Goal: Task Accomplishment & Management: Manage account settings

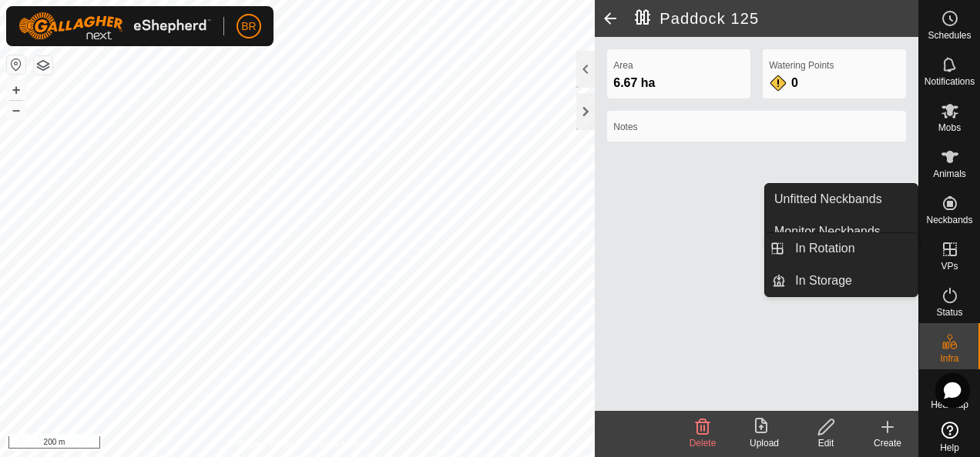
click at [947, 243] on icon at bounding box center [950, 250] width 14 height 14
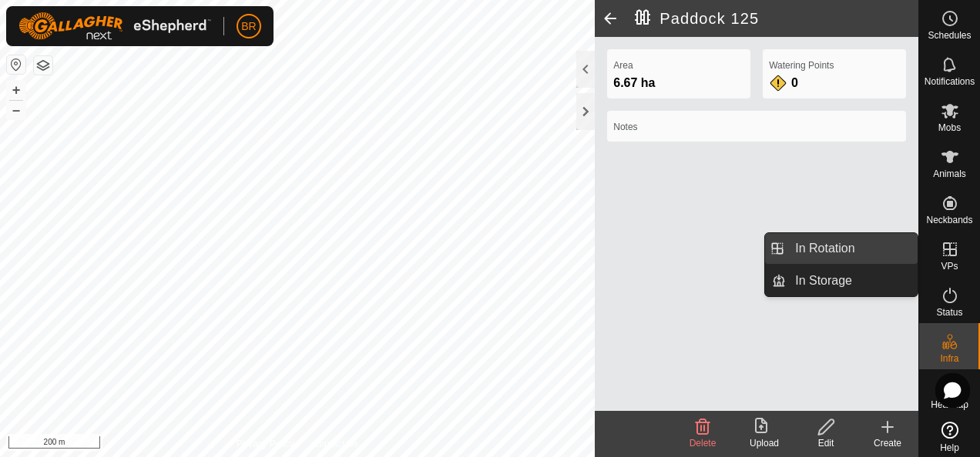
click at [850, 246] on link "In Rotation" at bounding box center [852, 248] width 132 height 31
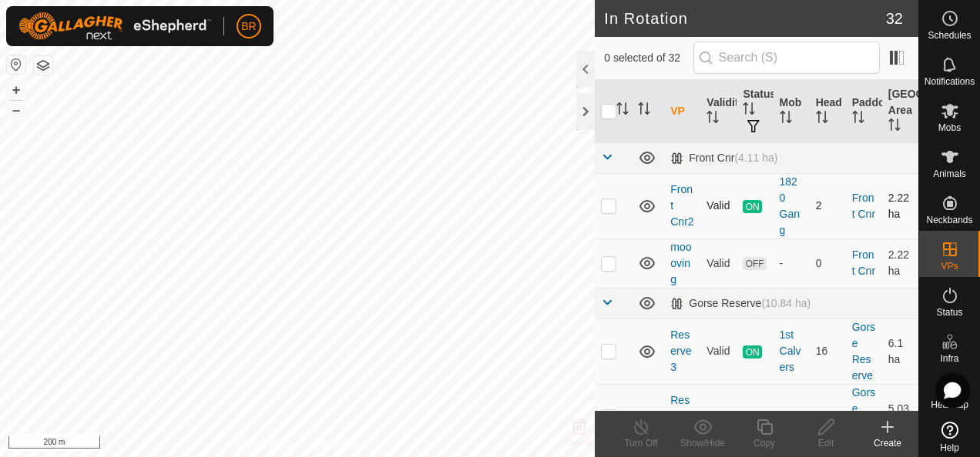
checkbox input "true"
click at [765, 434] on icon at bounding box center [763, 427] width 15 height 15
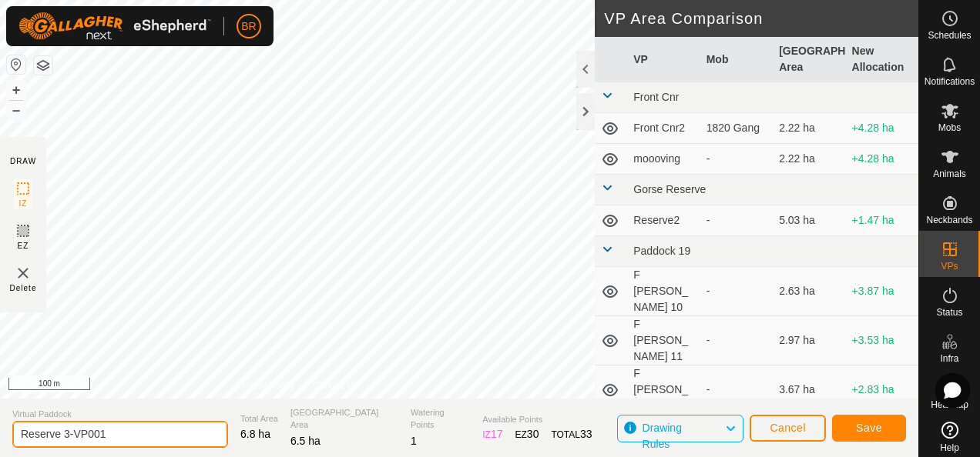
drag, startPoint x: 131, startPoint y: 430, endPoint x: 66, endPoint y: 433, distance: 64.8
click at [64, 433] on input "Reserve 3-VP001" at bounding box center [120, 434] width 216 height 27
type input "Reserve 4"
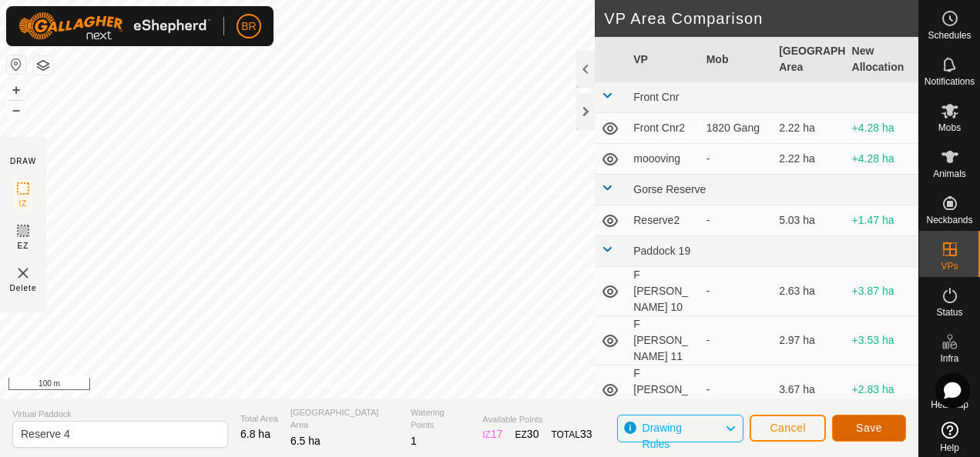
click at [869, 422] on span "Save" at bounding box center [869, 428] width 26 height 12
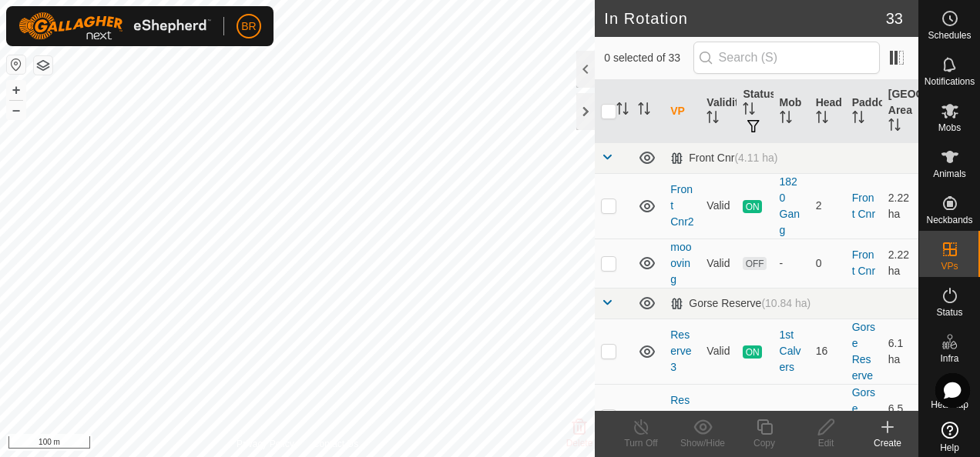
checkbox input "true"
click at [940, 116] on icon at bounding box center [949, 111] width 18 height 18
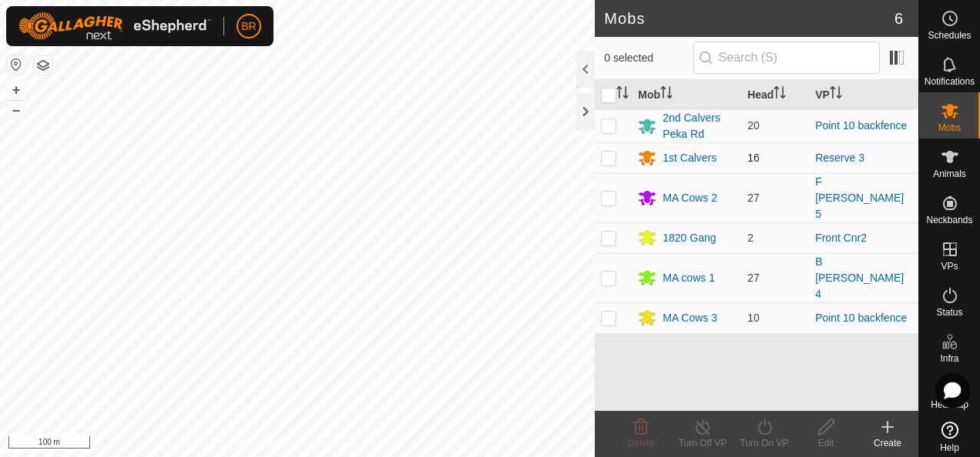
click at [607, 157] on p-checkbox at bounding box center [608, 158] width 15 height 12
checkbox input "true"
click at [762, 426] on icon at bounding box center [764, 427] width 19 height 18
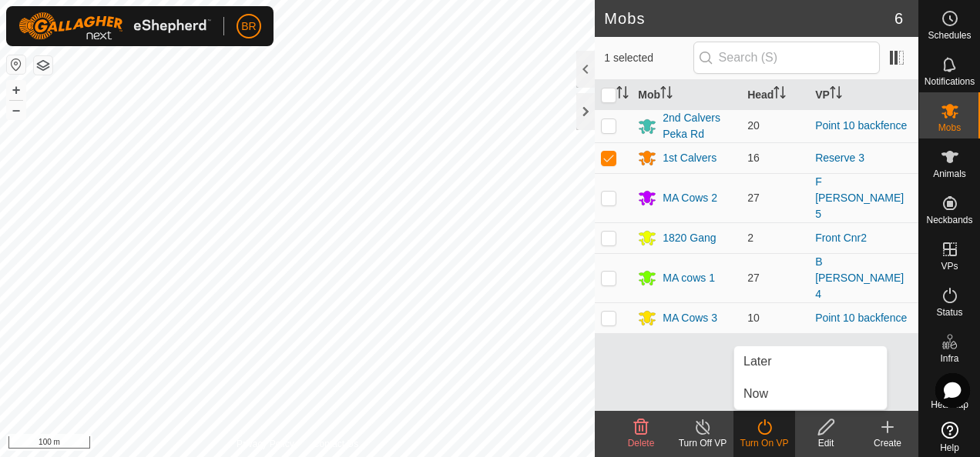
click at [762, 426] on icon at bounding box center [764, 427] width 19 height 18
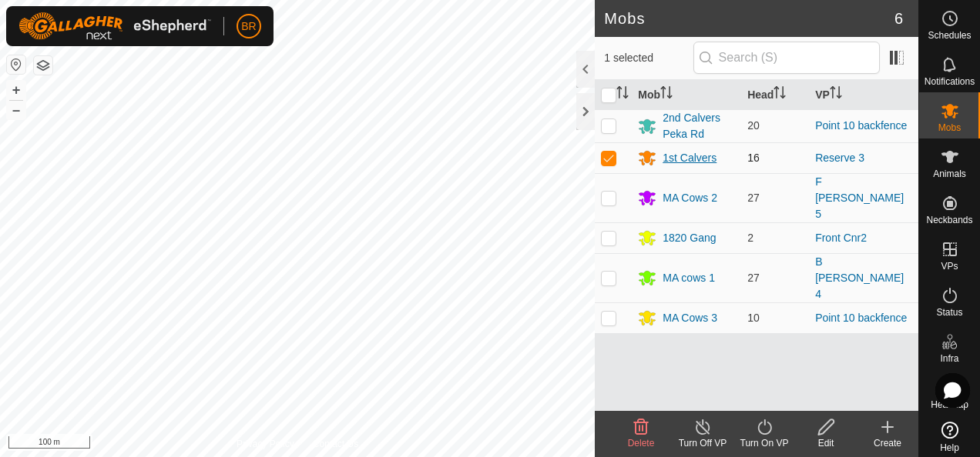
click at [686, 152] on div "1st Calvers" at bounding box center [689, 158] width 54 height 16
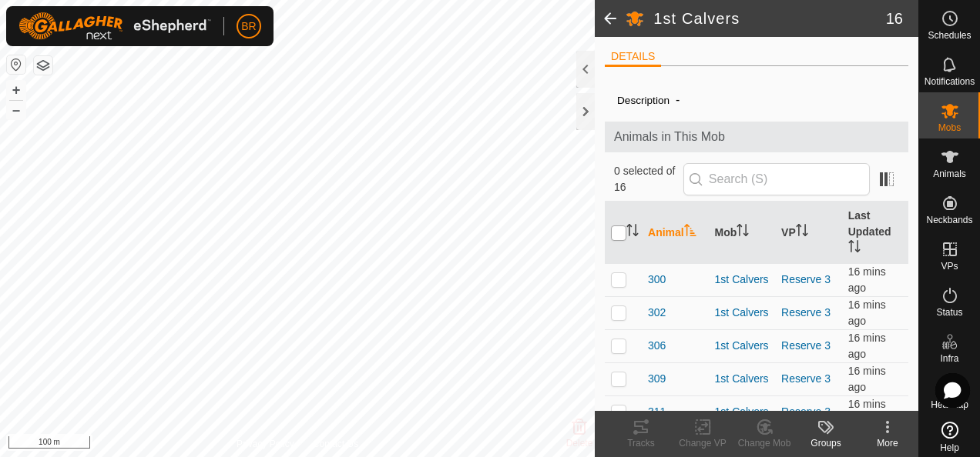
click at [615, 226] on input "checkbox" at bounding box center [618, 233] width 15 height 15
checkbox input "true"
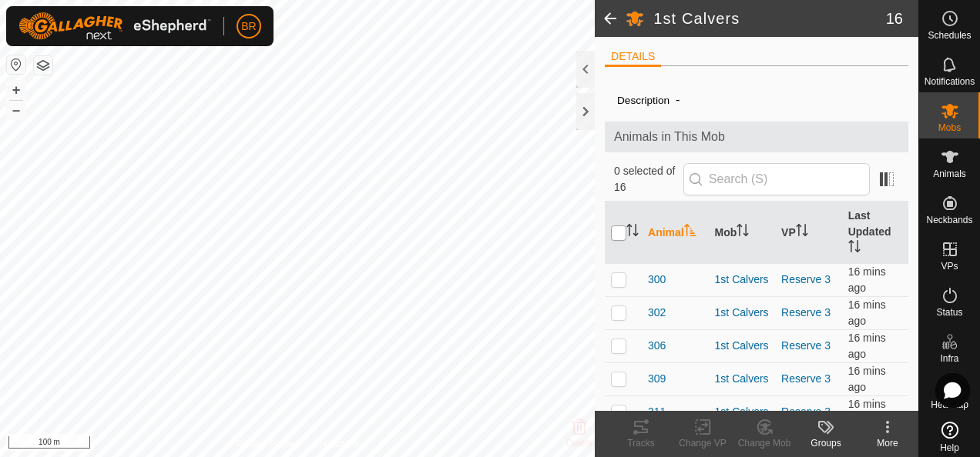
checkbox input "true"
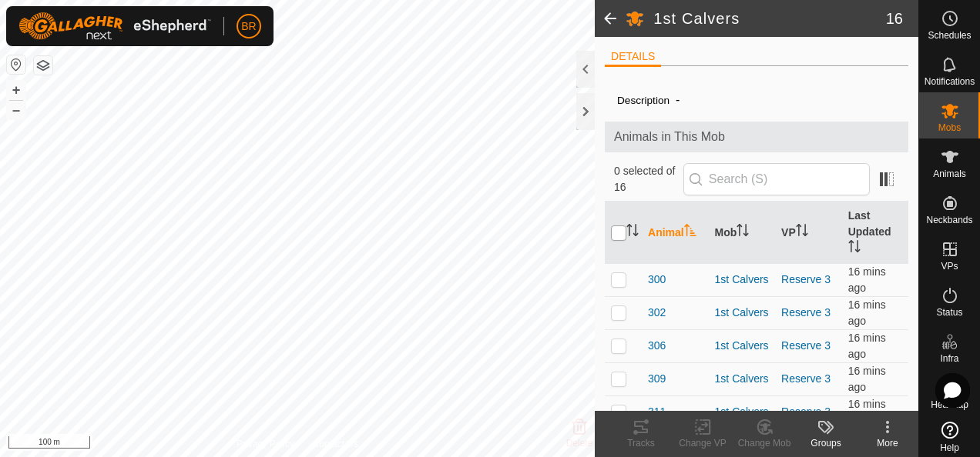
checkbox input "true"
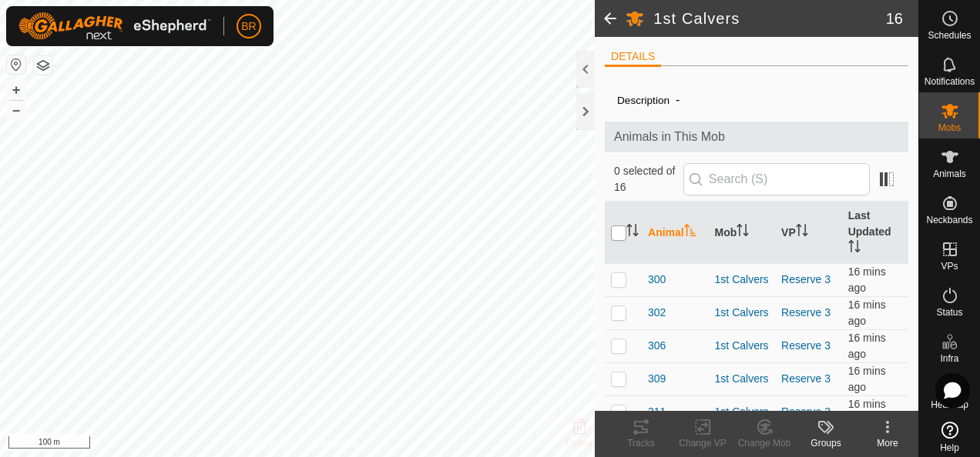
checkbox input "true"
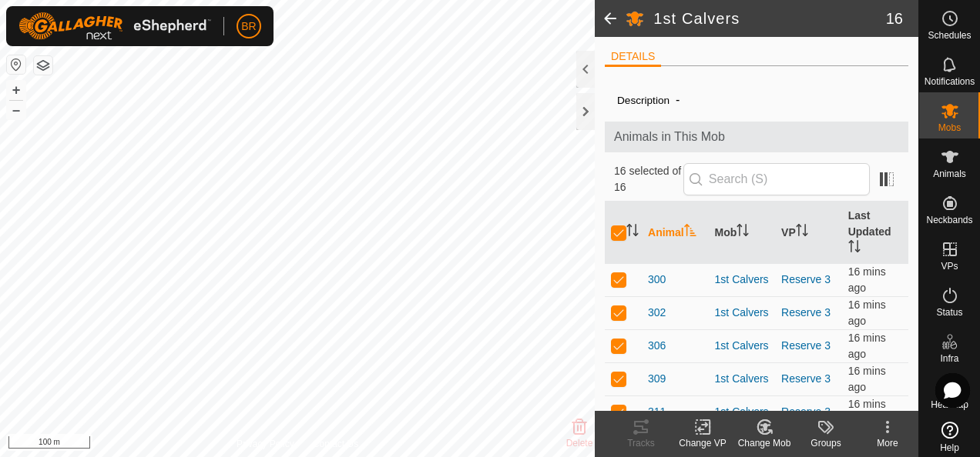
click at [701, 431] on icon at bounding box center [702, 427] width 19 height 18
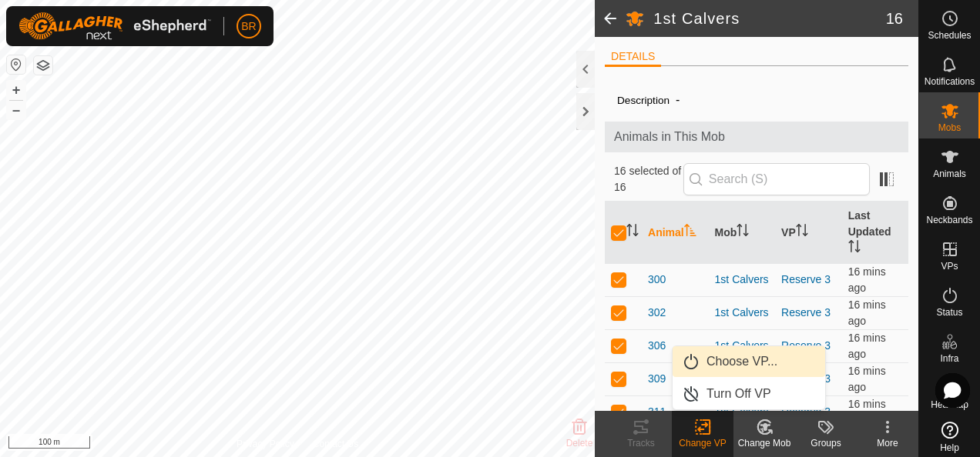
click at [715, 367] on link "Choose VP..." at bounding box center [748, 362] width 152 height 31
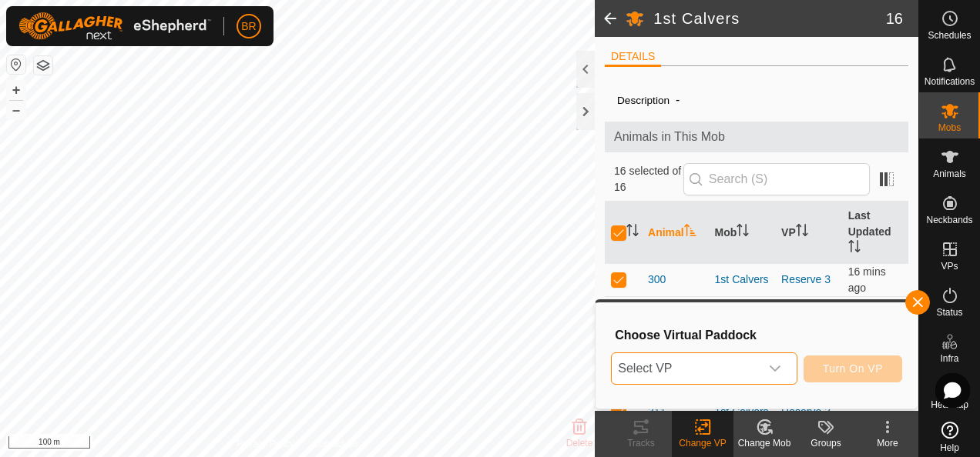
click at [715, 367] on span "Select VP" at bounding box center [685, 369] width 147 height 31
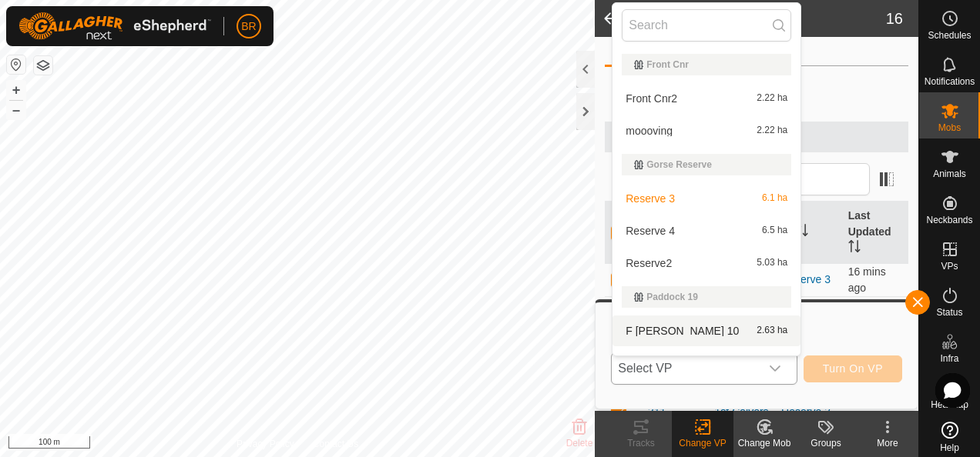
scroll to position [23, 0]
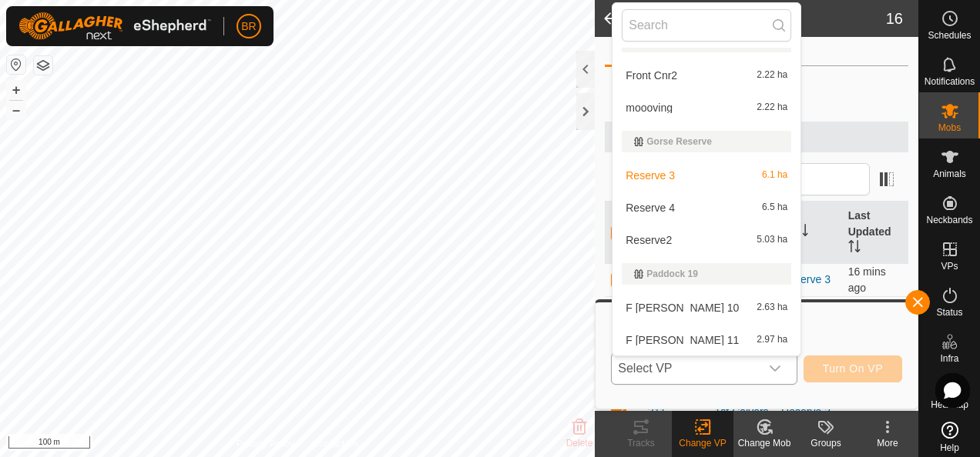
click at [664, 209] on li "Reserve 4 6.5 ha" at bounding box center [706, 208] width 188 height 31
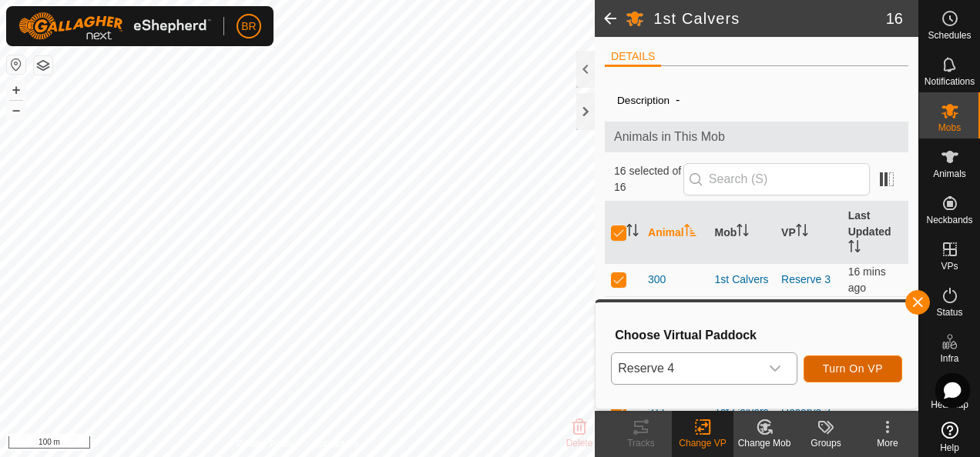
click at [850, 371] on span "Turn On VP" at bounding box center [853, 369] width 60 height 12
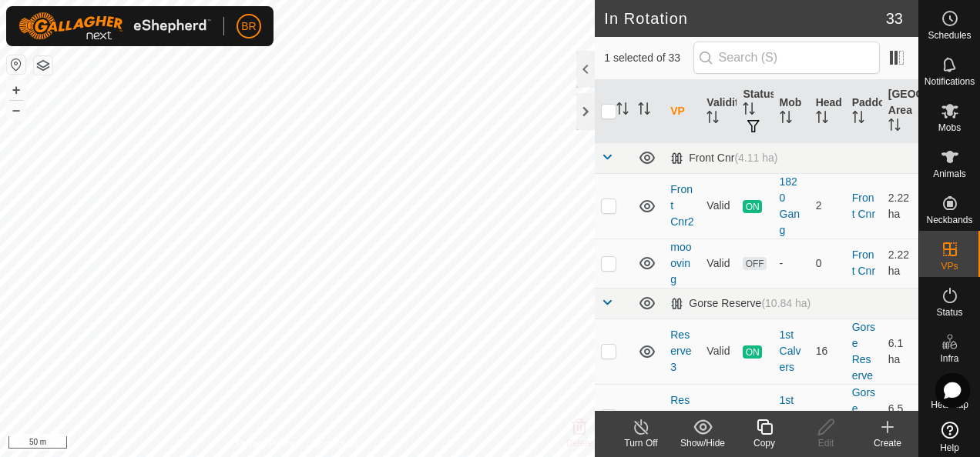
checkbox input "true"
checkbox input "false"
click at [940, 116] on icon at bounding box center [949, 111] width 18 height 18
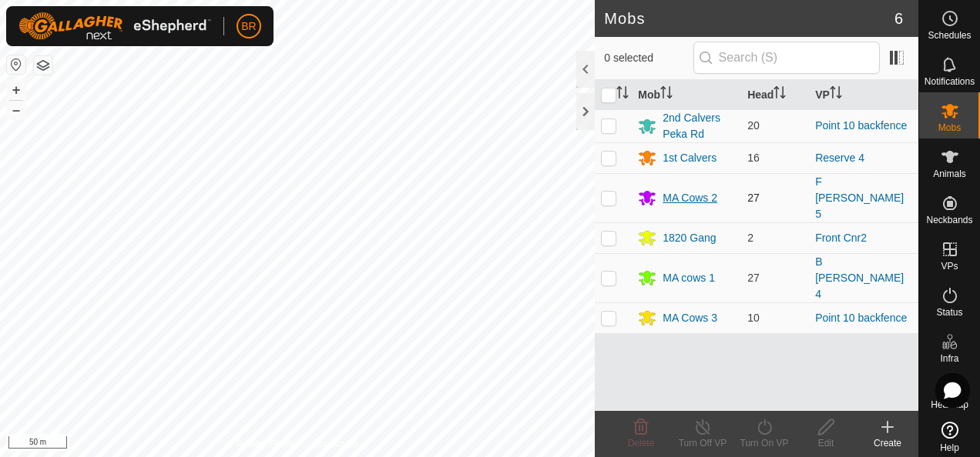
click at [681, 190] on div "MA Cows 2" at bounding box center [689, 198] width 55 height 16
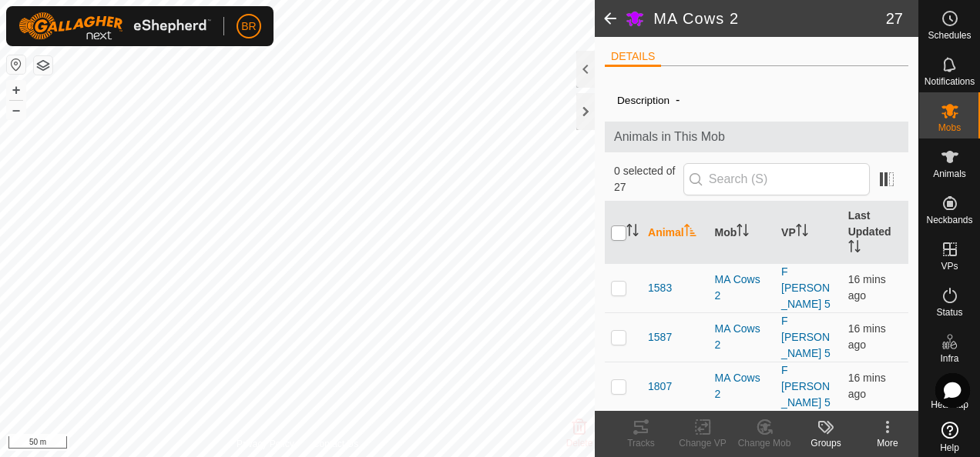
click at [613, 228] on input "checkbox" at bounding box center [618, 233] width 15 height 15
checkbox input "true"
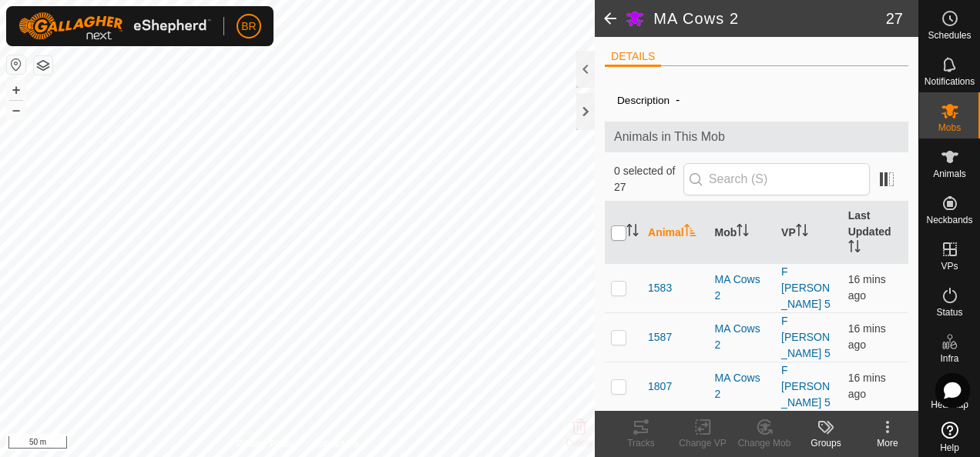
checkbox input "true"
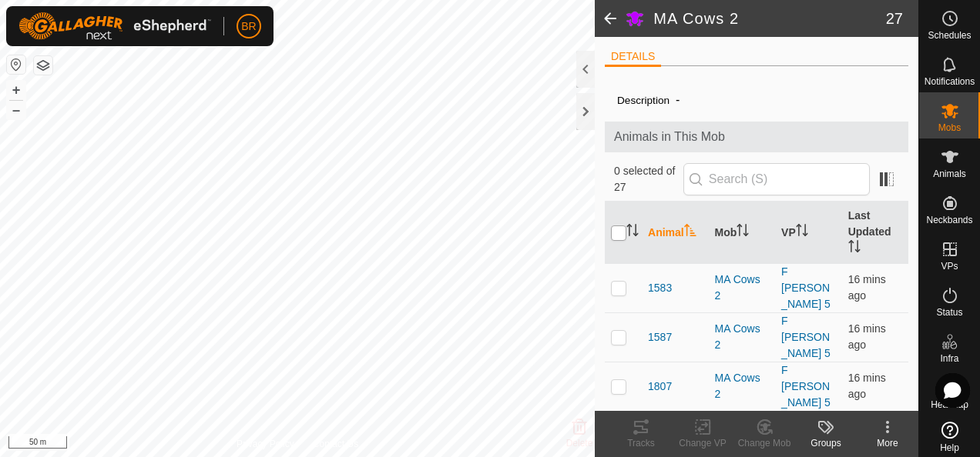
checkbox input "true"
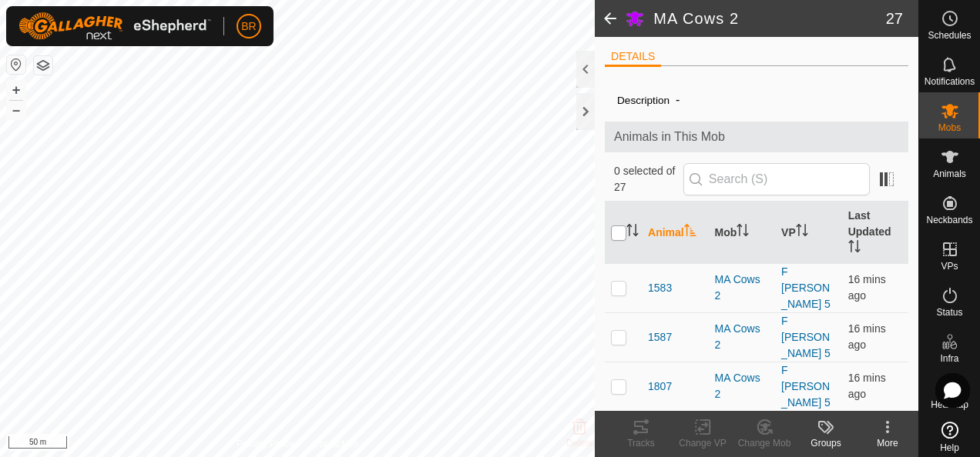
checkbox input "true"
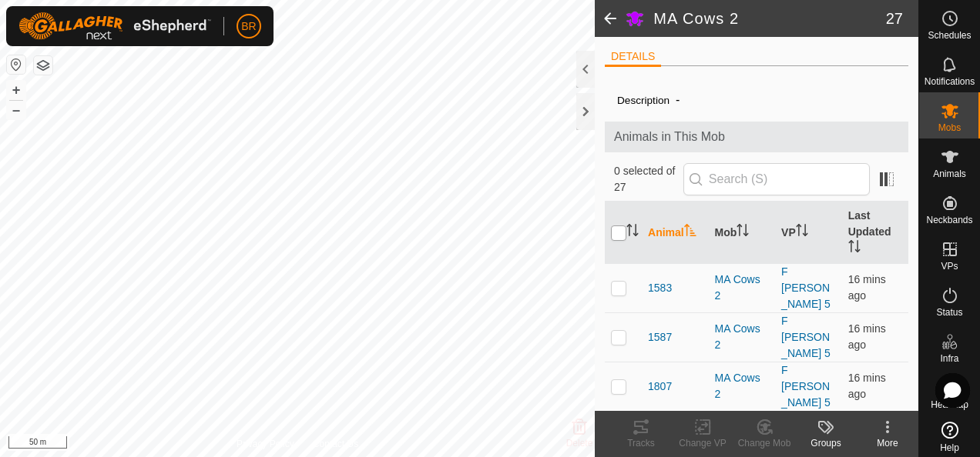
checkbox input "true"
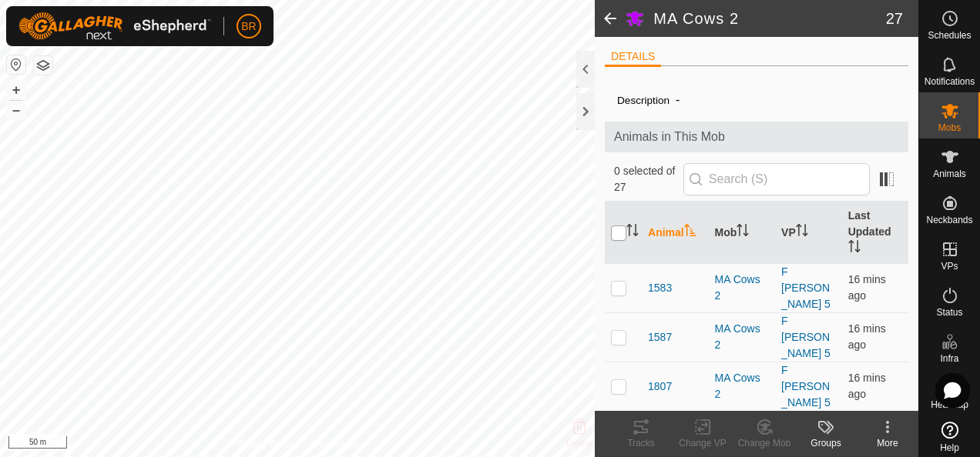
checkbox input "true"
click at [702, 426] on icon at bounding box center [702, 427] width 19 height 18
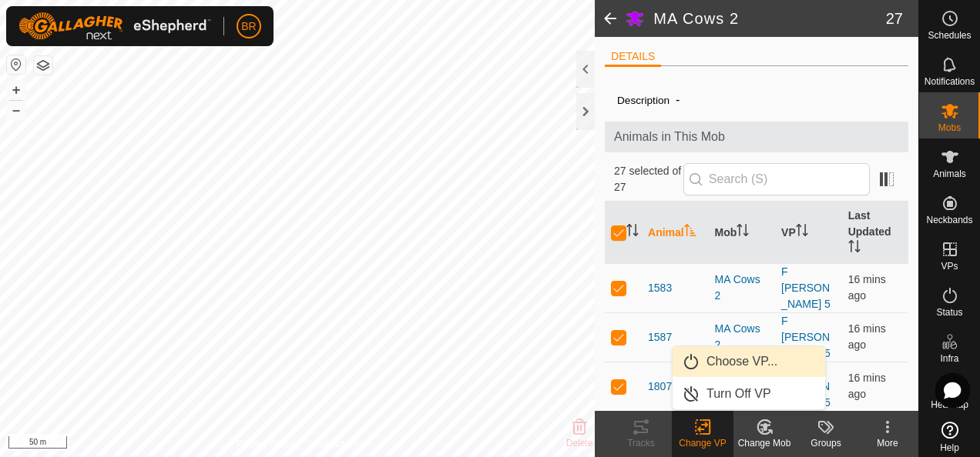
click at [736, 360] on link "Choose VP..." at bounding box center [748, 362] width 152 height 31
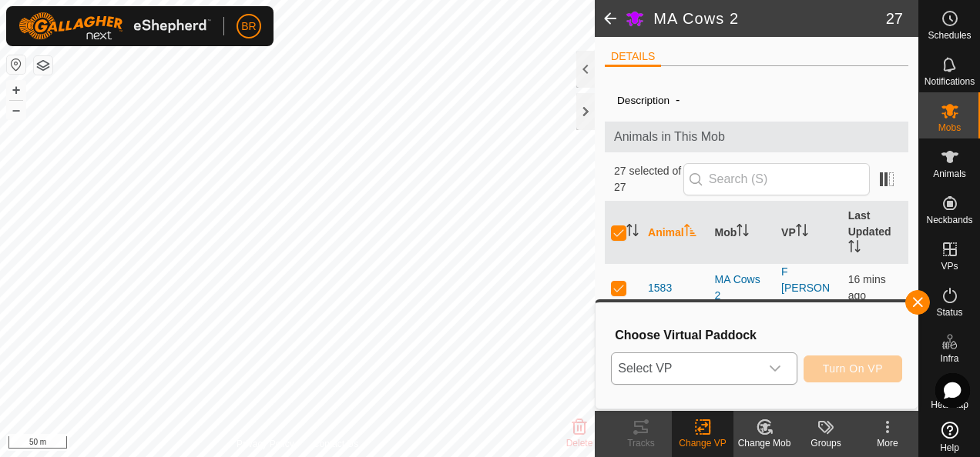
click at [739, 367] on span "Select VP" at bounding box center [685, 369] width 147 height 31
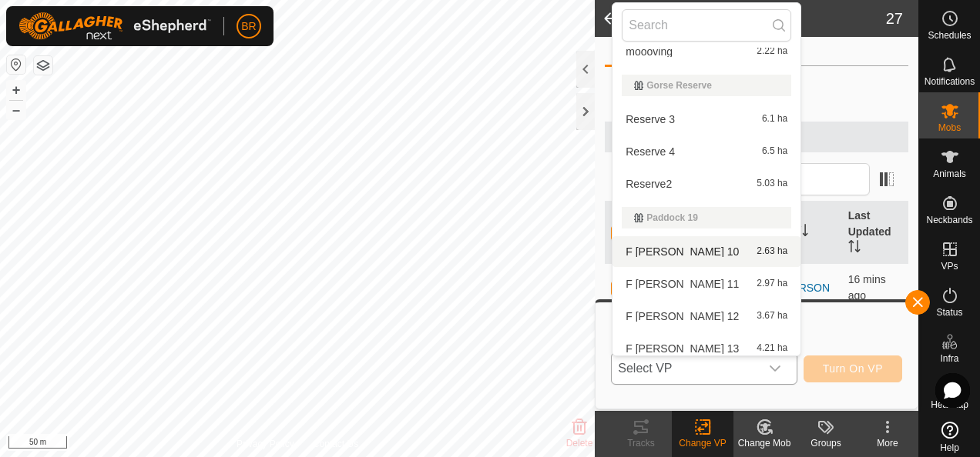
scroll to position [254, 0]
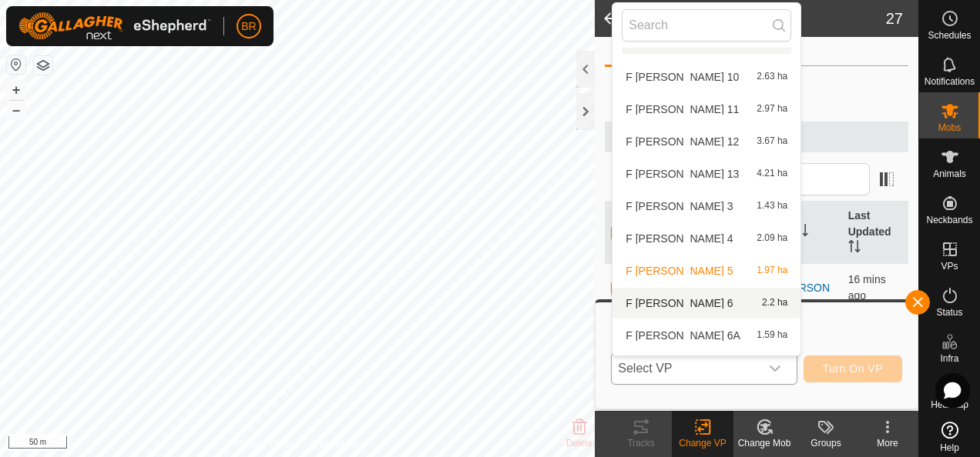
click at [639, 299] on li "F [PERSON_NAME] 6 2.2 ha" at bounding box center [706, 303] width 188 height 31
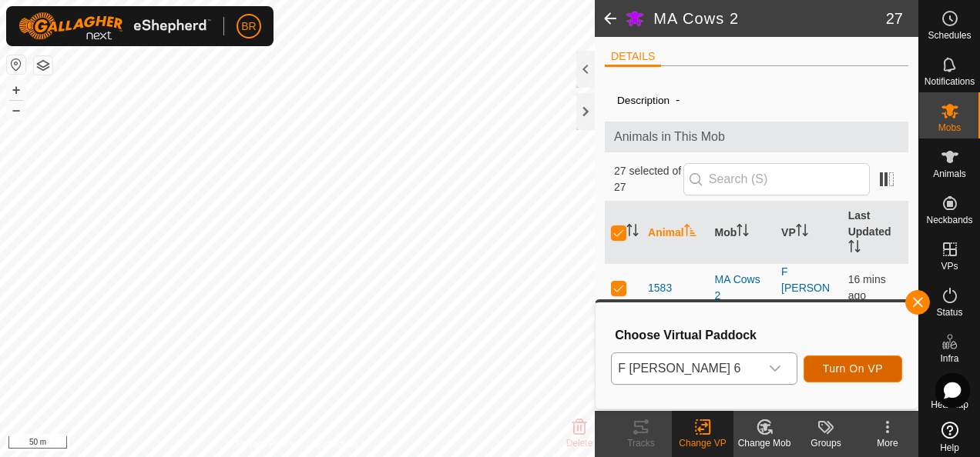
click at [836, 367] on span "Turn On VP" at bounding box center [853, 369] width 60 height 12
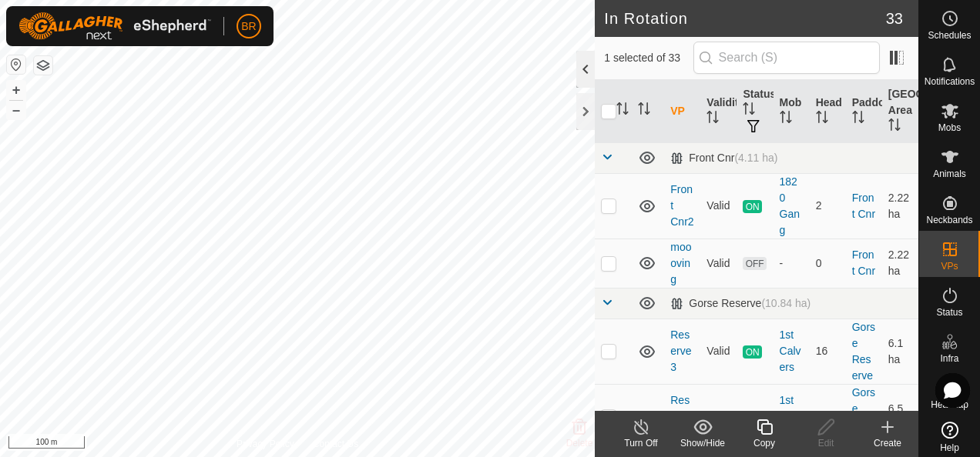
click at [579, 66] on div at bounding box center [585, 69] width 18 height 37
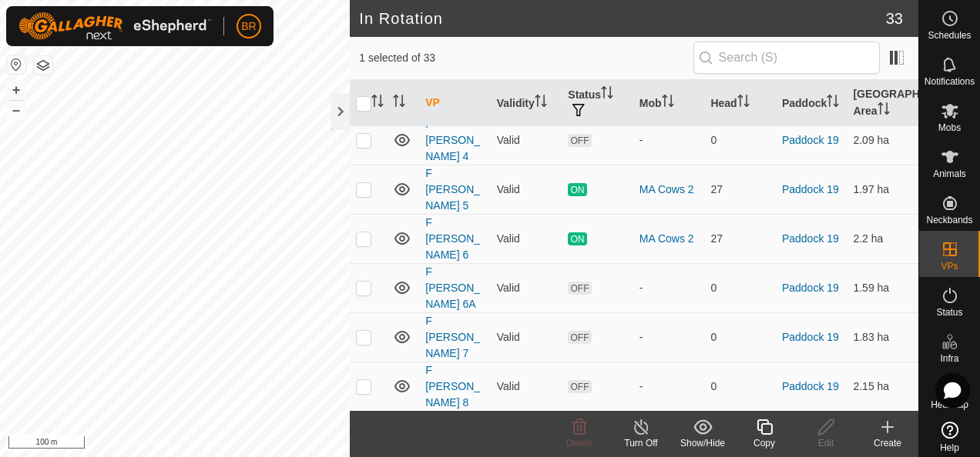
scroll to position [693, 0]
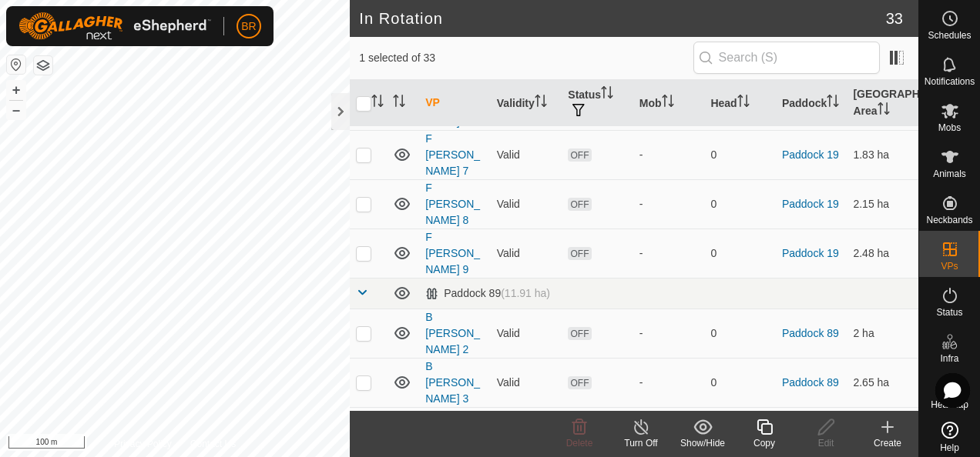
click at [443, 410] on link "B [PERSON_NAME] 4" at bounding box center [452, 432] width 55 height 45
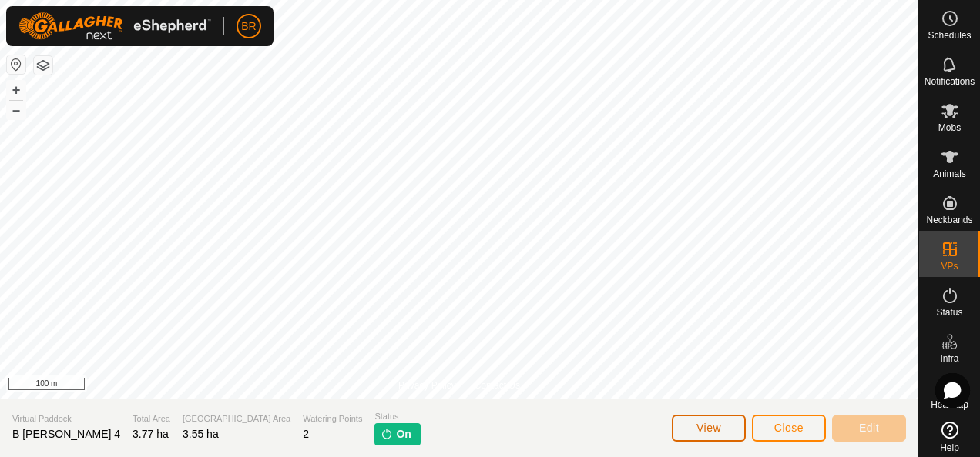
click at [719, 430] on span "View" at bounding box center [708, 428] width 25 height 12
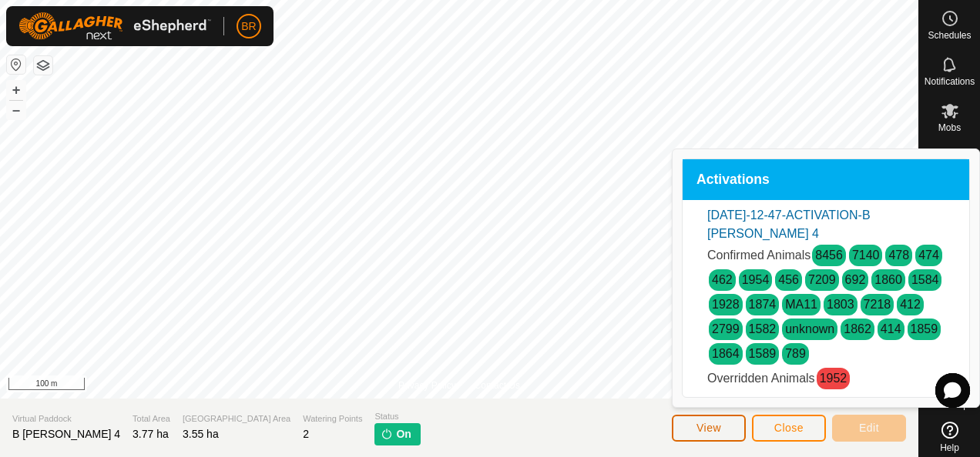
click at [719, 430] on span "View" at bounding box center [708, 428] width 25 height 12
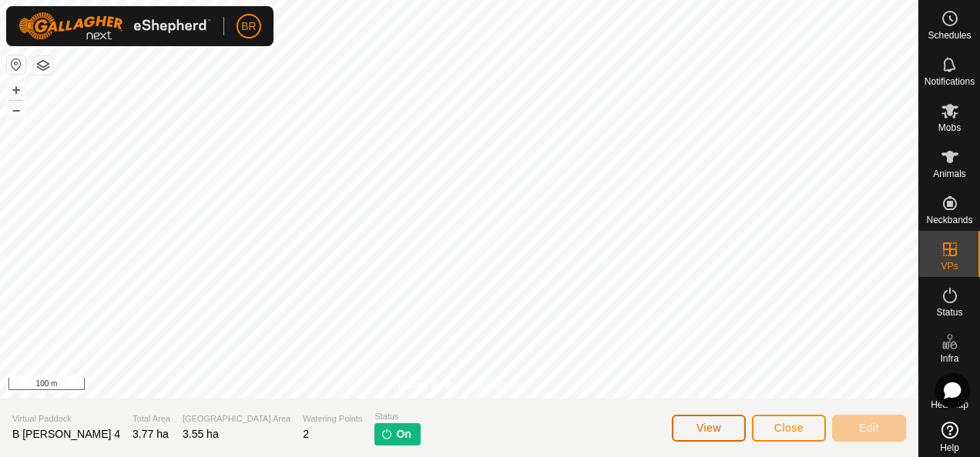
click at [718, 430] on span "View" at bounding box center [708, 428] width 25 height 12
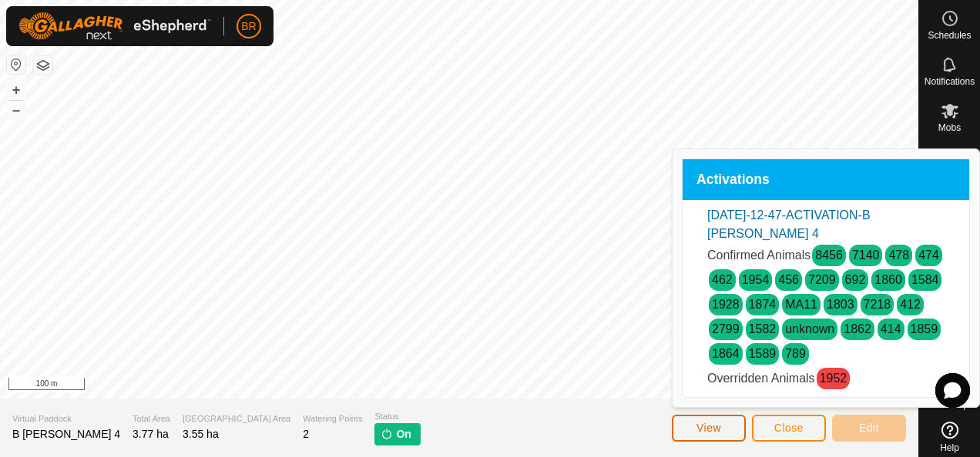
click at [717, 430] on span "View" at bounding box center [708, 428] width 25 height 12
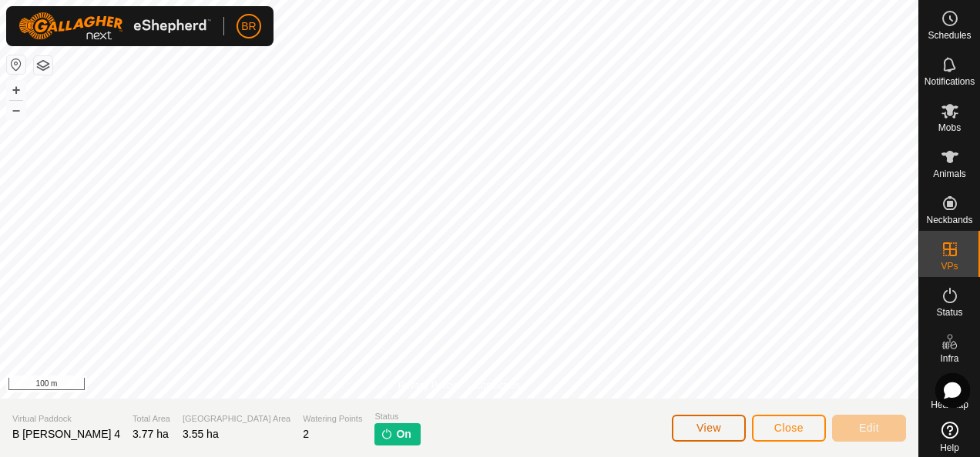
click at [717, 430] on span "View" at bounding box center [708, 428] width 25 height 12
click at [793, 431] on span "Close" at bounding box center [788, 428] width 29 height 12
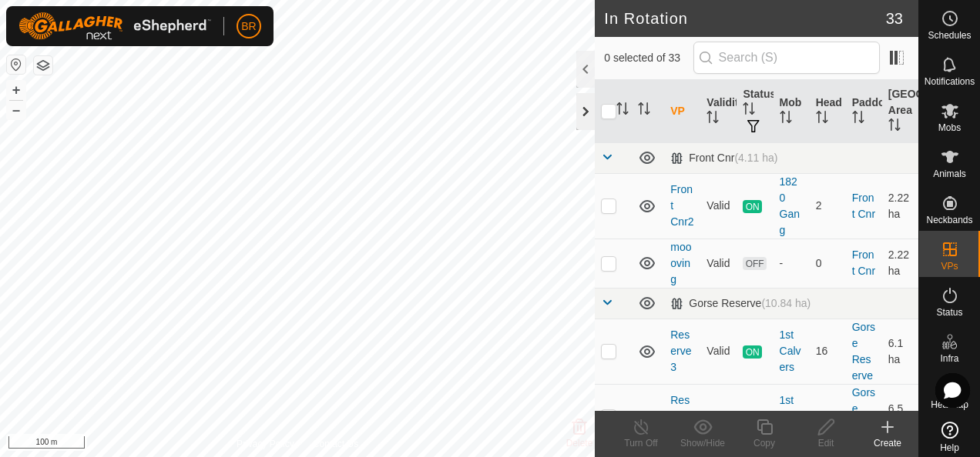
click at [588, 122] on div at bounding box center [585, 111] width 18 height 37
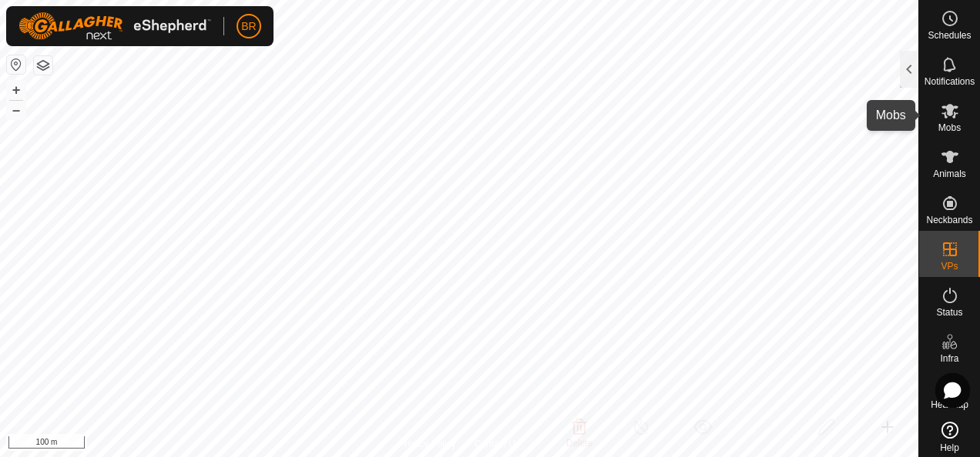
click at [949, 110] on icon at bounding box center [949, 111] width 18 height 18
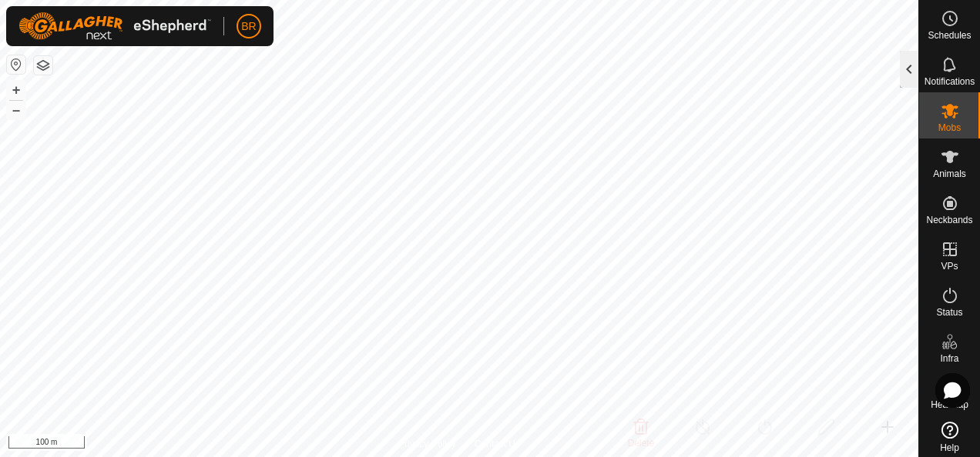
click at [907, 76] on div at bounding box center [909, 69] width 18 height 37
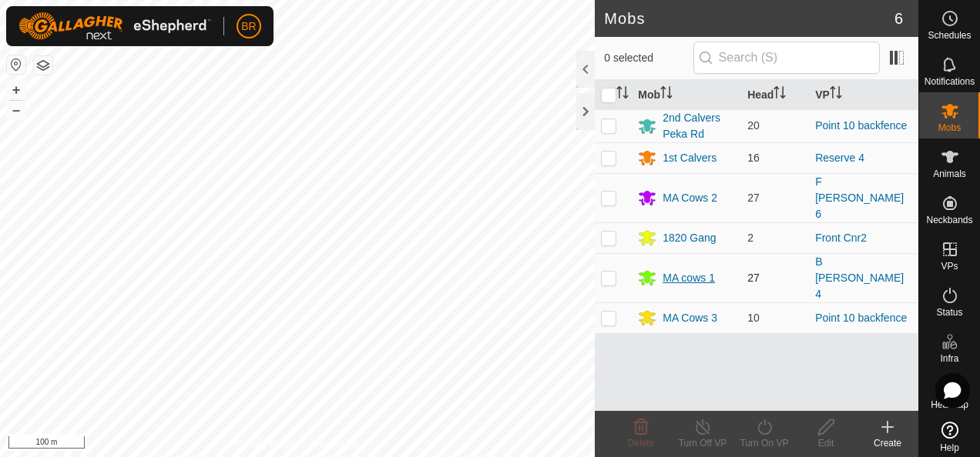
click at [680, 270] on div "MA cows 1" at bounding box center [688, 278] width 52 height 16
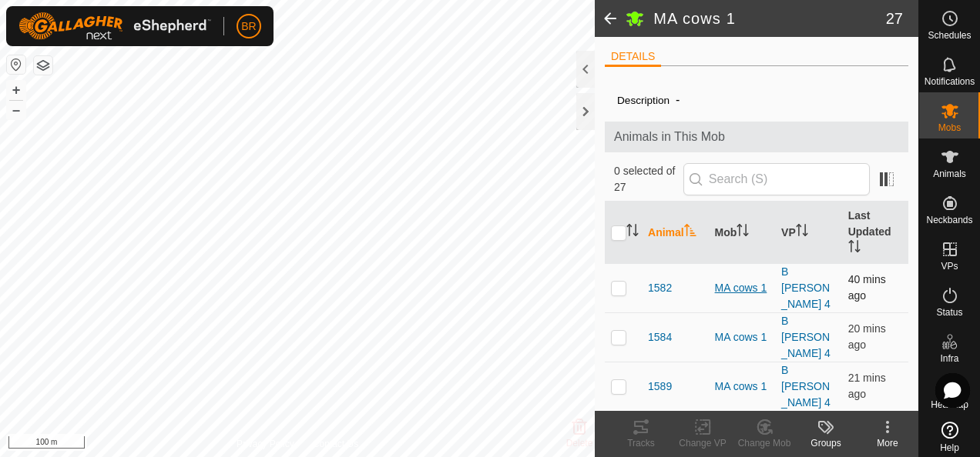
click at [732, 280] on div "MA cows 1" at bounding box center [742, 288] width 55 height 16
click at [943, 106] on icon at bounding box center [949, 111] width 17 height 15
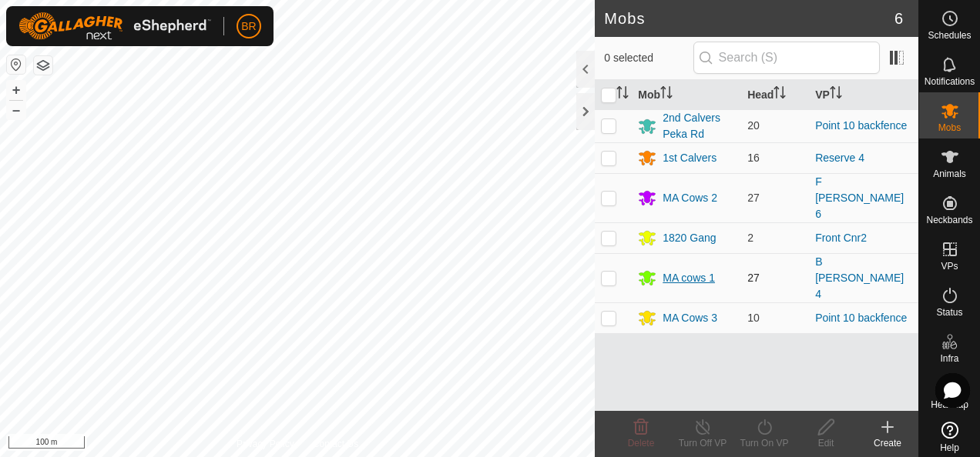
click at [684, 270] on div "MA cows 1" at bounding box center [688, 278] width 52 height 16
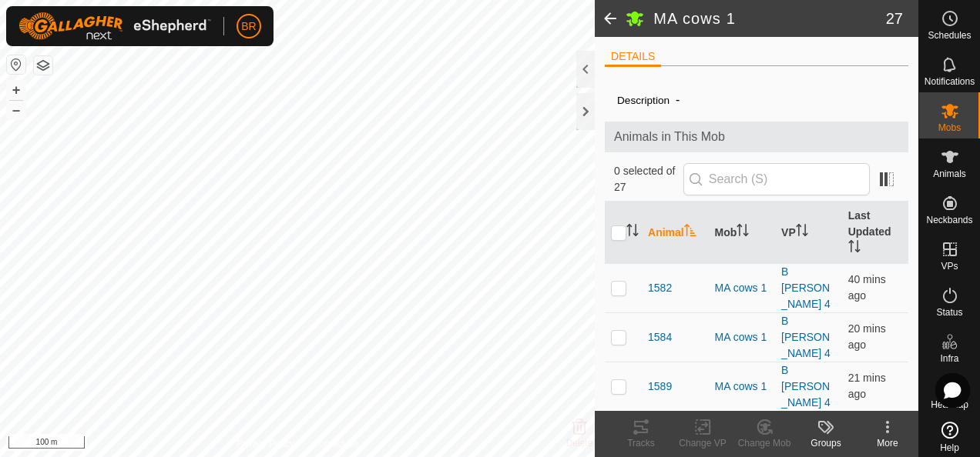
click at [887, 429] on icon at bounding box center [887, 427] width 18 height 18
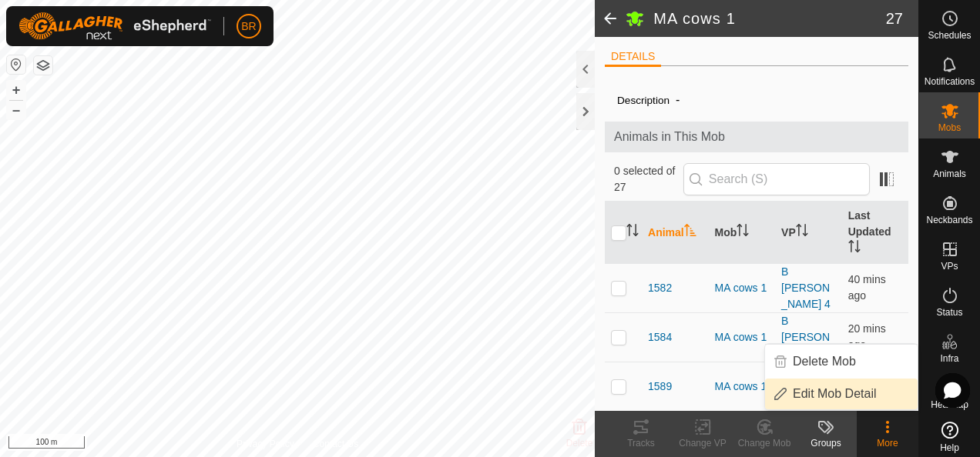
click at [849, 394] on link "Edit Mob Detail" at bounding box center [841, 394] width 152 height 31
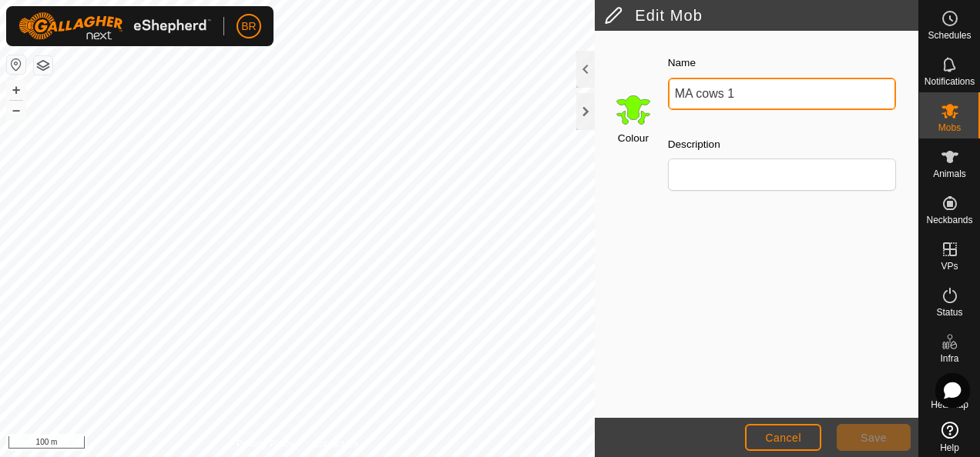
drag, startPoint x: 746, startPoint y: 89, endPoint x: 696, endPoint y: 96, distance: 49.8
click at [696, 96] on input "MA cows 1" at bounding box center [782, 94] width 228 height 32
type input "MA BLewers"
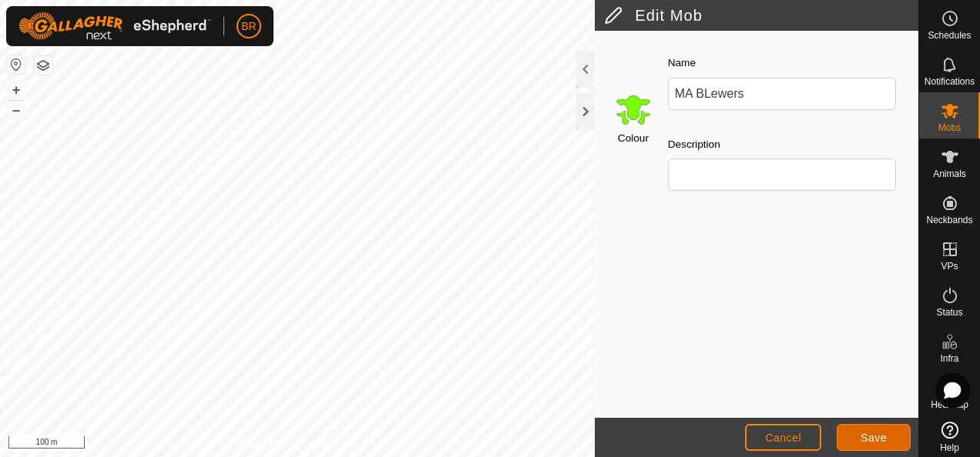
click at [869, 427] on button "Save" at bounding box center [873, 437] width 74 height 27
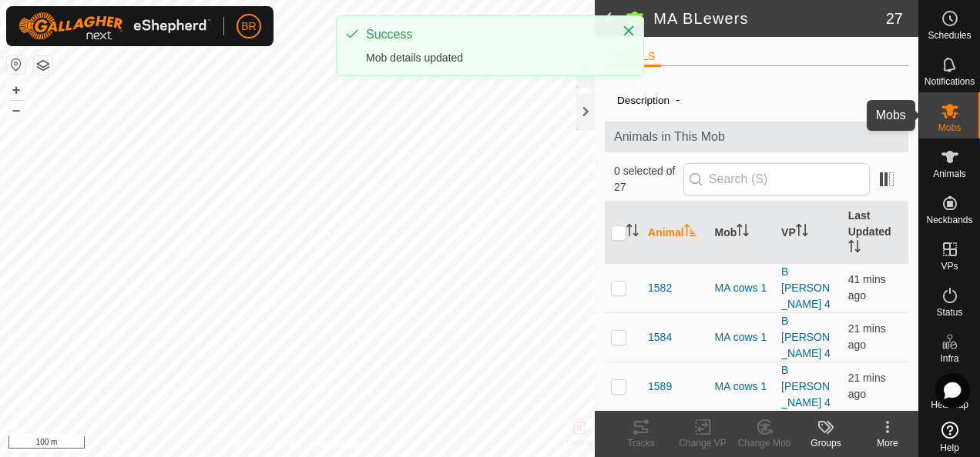
click at [955, 110] on es-mob-svg-icon at bounding box center [950, 111] width 28 height 25
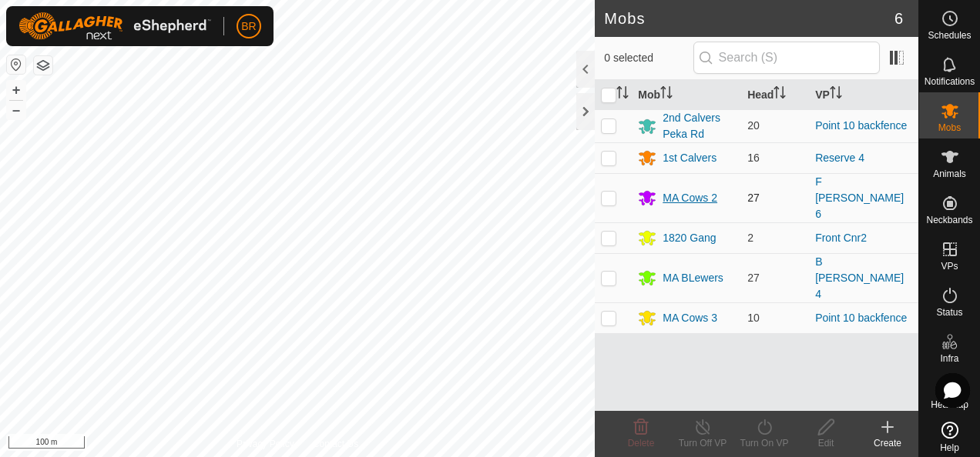
click at [685, 190] on div "MA Cows 2" at bounding box center [689, 198] width 55 height 16
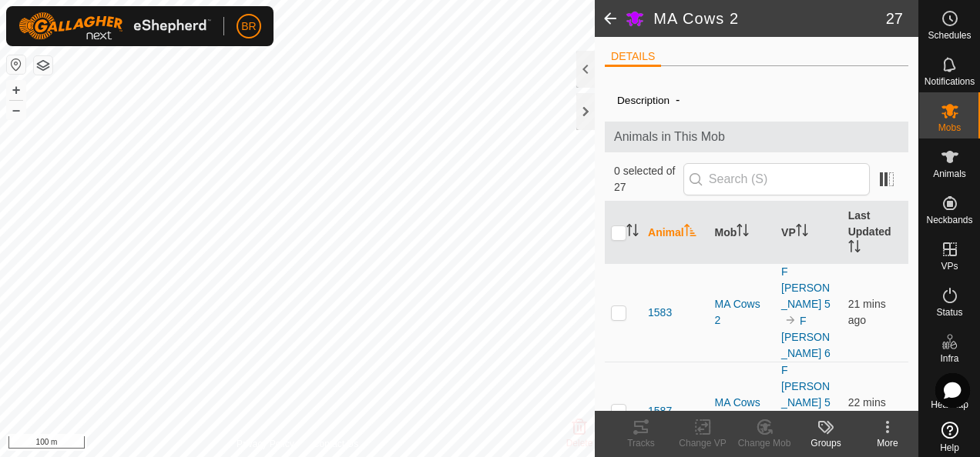
click at [887, 436] on icon at bounding box center [887, 427] width 18 height 18
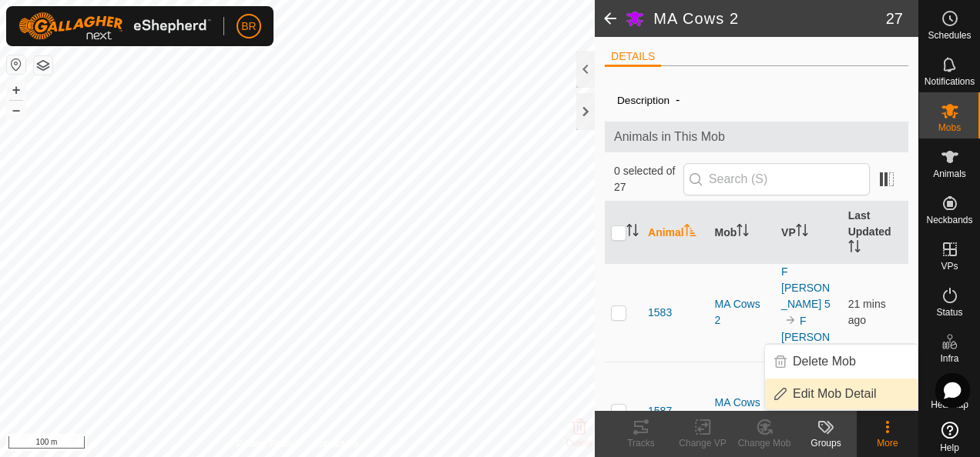
click at [867, 396] on link "Edit Mob Detail" at bounding box center [841, 394] width 152 height 31
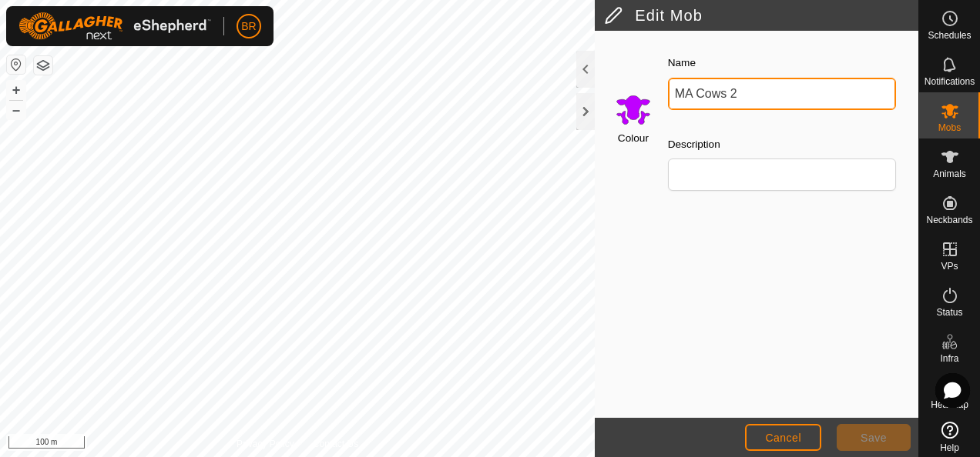
drag, startPoint x: 749, startPoint y: 96, endPoint x: 698, endPoint y: 94, distance: 50.9
click at [698, 94] on input "MA Cows 2" at bounding box center [782, 94] width 228 height 32
drag, startPoint x: 779, startPoint y: 86, endPoint x: 702, endPoint y: 98, distance: 77.9
click at [702, 98] on input "MA Front Lewes" at bounding box center [782, 94] width 228 height 32
type input "MA FLewers"
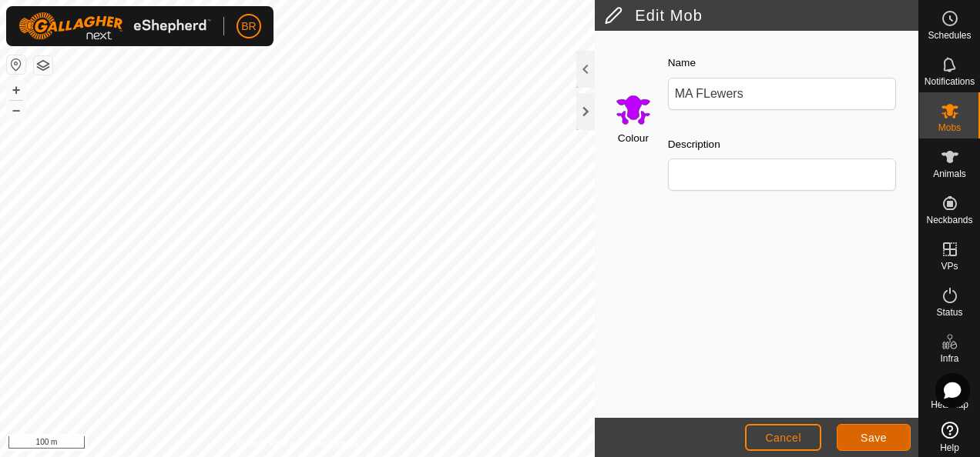
click at [880, 434] on span "Save" at bounding box center [873, 438] width 26 height 12
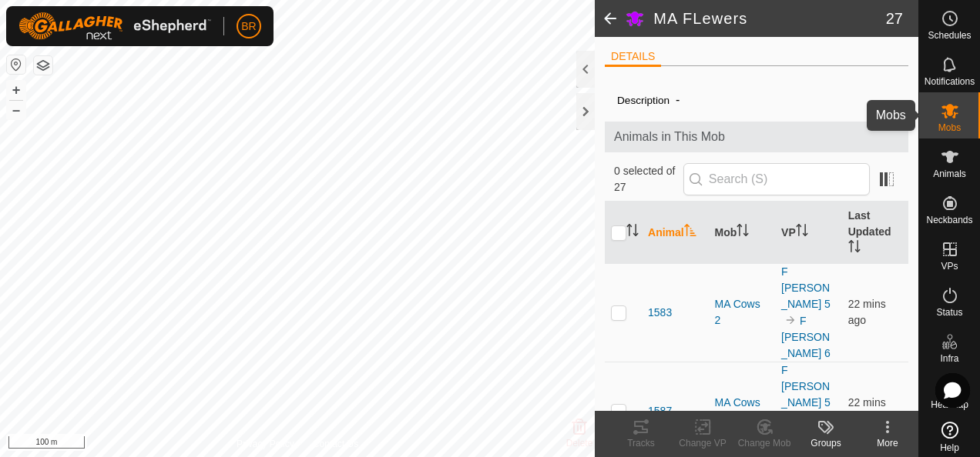
click at [943, 111] on icon at bounding box center [949, 111] width 17 height 15
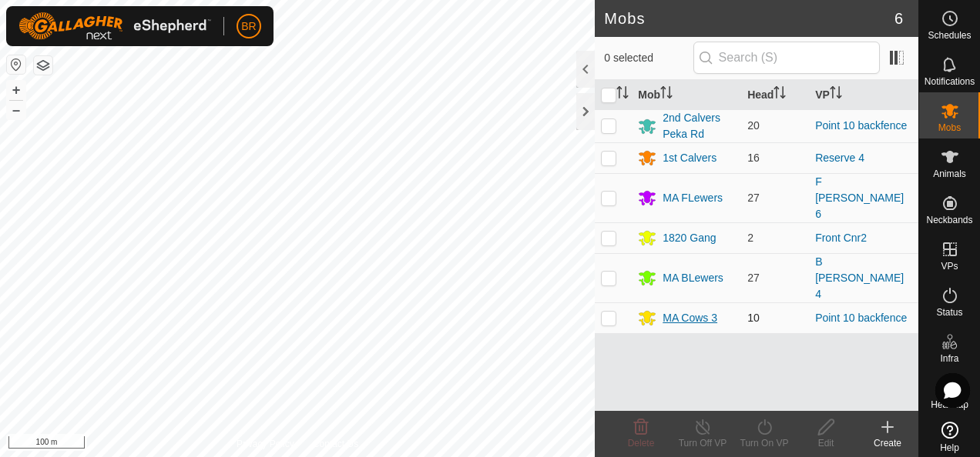
click at [679, 310] on div "MA Cows 3" at bounding box center [689, 318] width 55 height 16
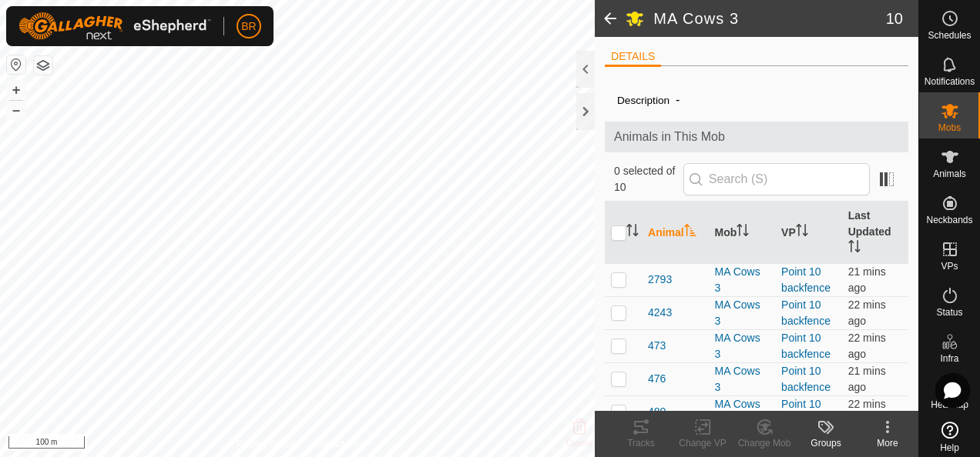
click at [891, 425] on icon at bounding box center [887, 427] width 18 height 18
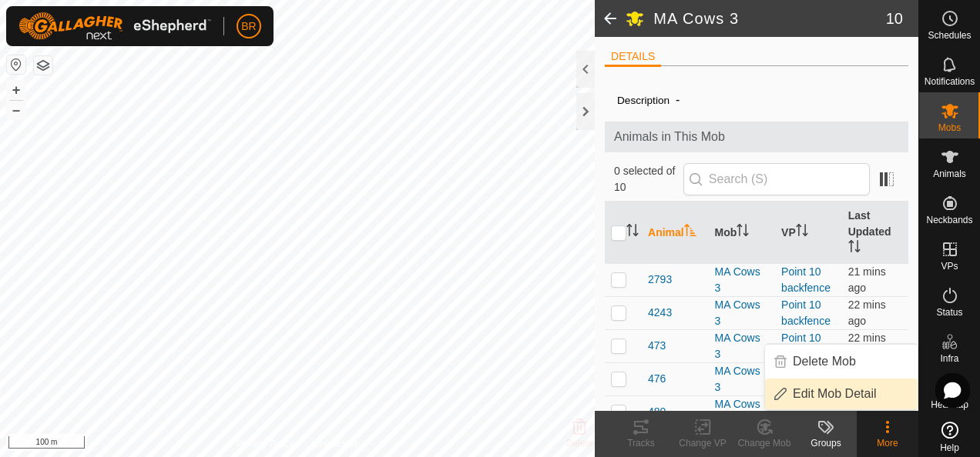
click at [852, 394] on link "Edit Mob Detail" at bounding box center [841, 394] width 152 height 31
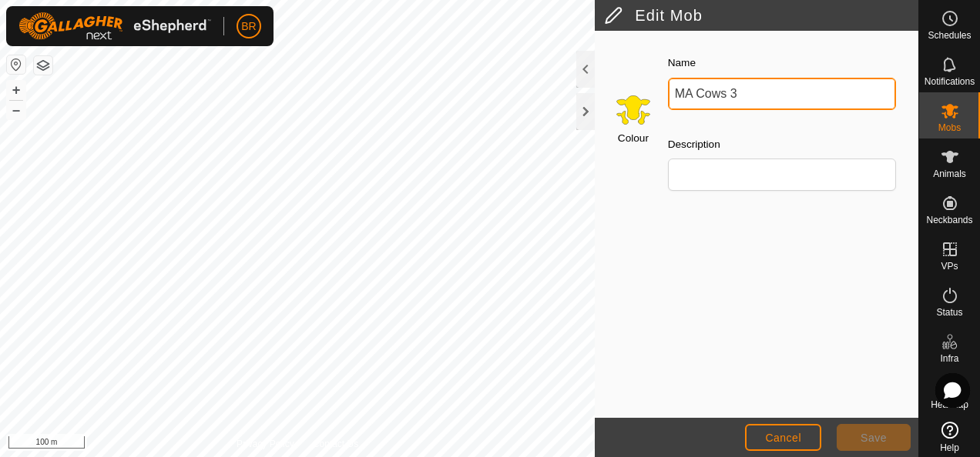
drag, startPoint x: 739, startPoint y: 95, endPoint x: 695, endPoint y: 95, distance: 44.7
click at [695, 95] on input "MA Cows 3" at bounding box center [782, 94] width 228 height 32
type input "MA Point"
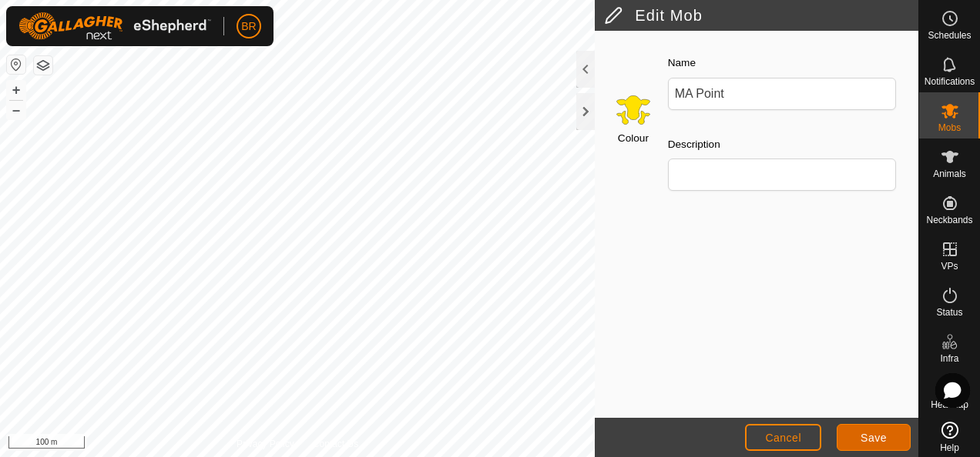
click at [883, 445] on button "Save" at bounding box center [873, 437] width 74 height 27
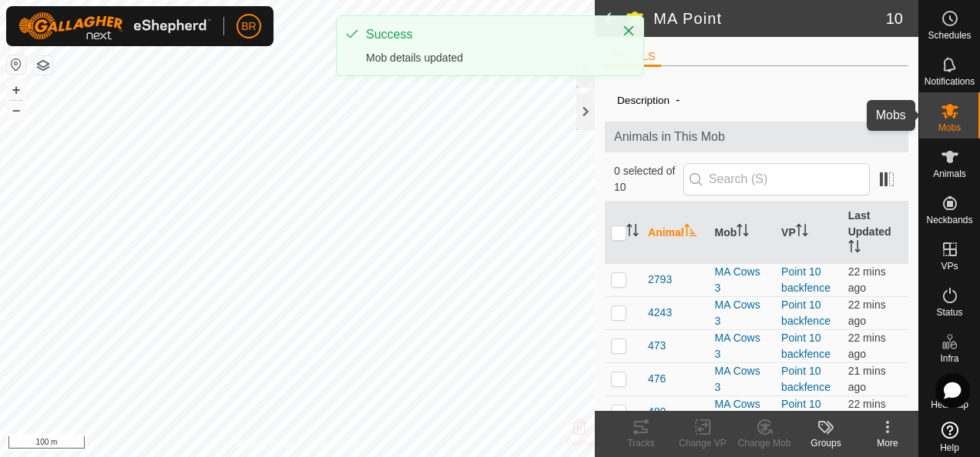
click at [941, 120] on es-mob-svg-icon at bounding box center [950, 111] width 28 height 25
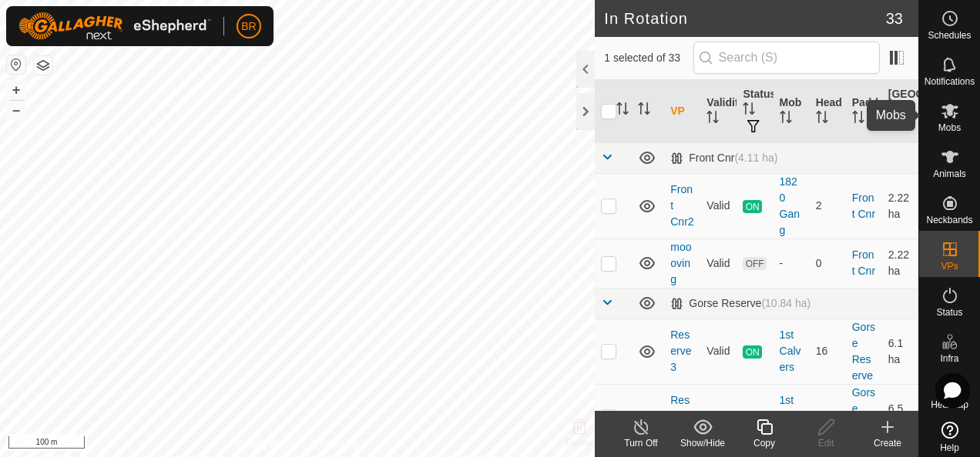
click at [948, 116] on icon at bounding box center [949, 111] width 17 height 15
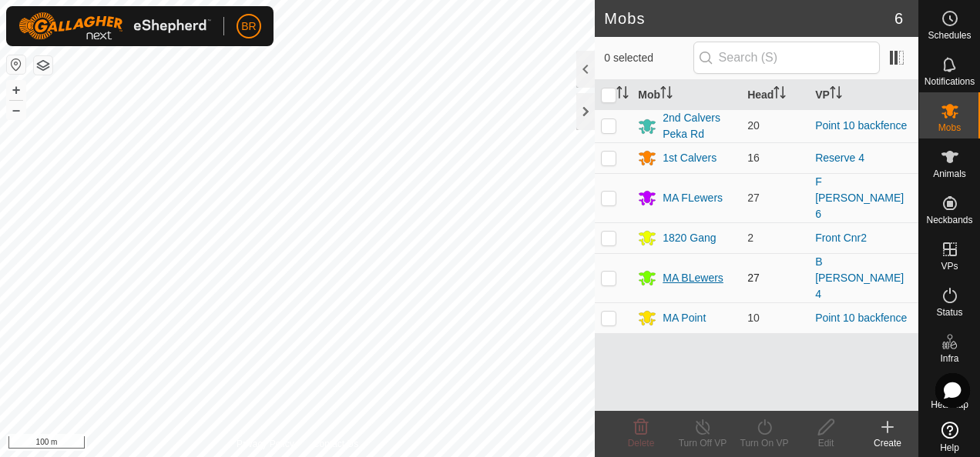
click at [687, 270] on div "MA BLewers" at bounding box center [692, 278] width 61 height 16
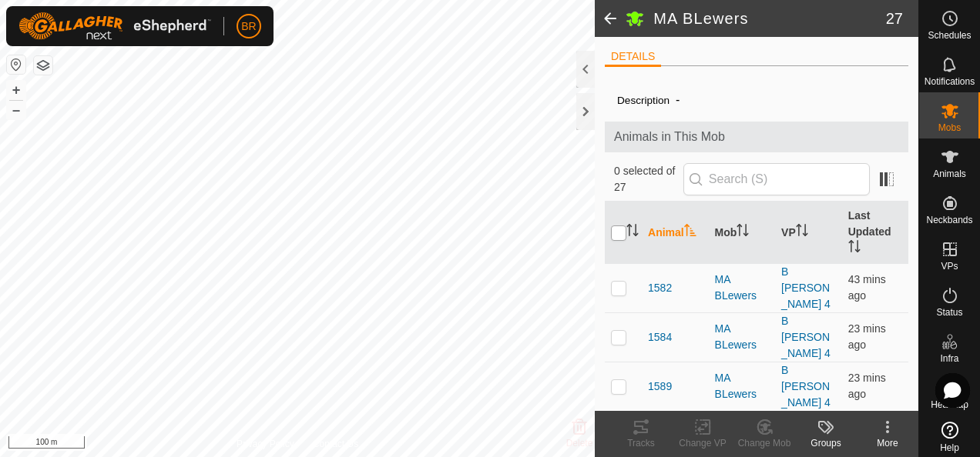
click at [620, 228] on input "checkbox" at bounding box center [618, 233] width 15 height 15
checkbox input "true"
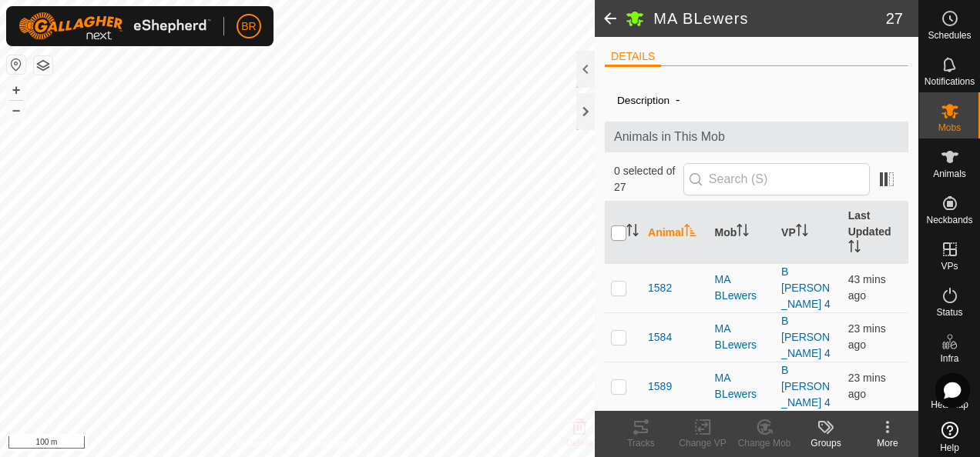
checkbox input "true"
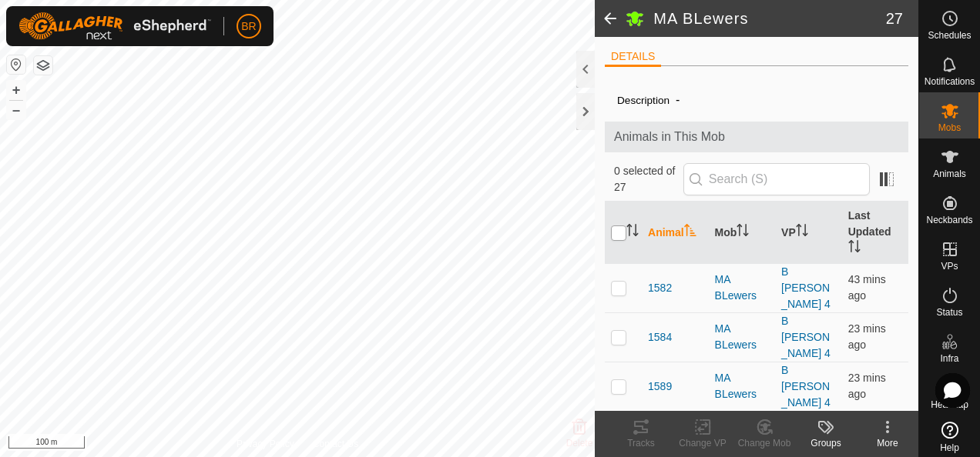
checkbox input "true"
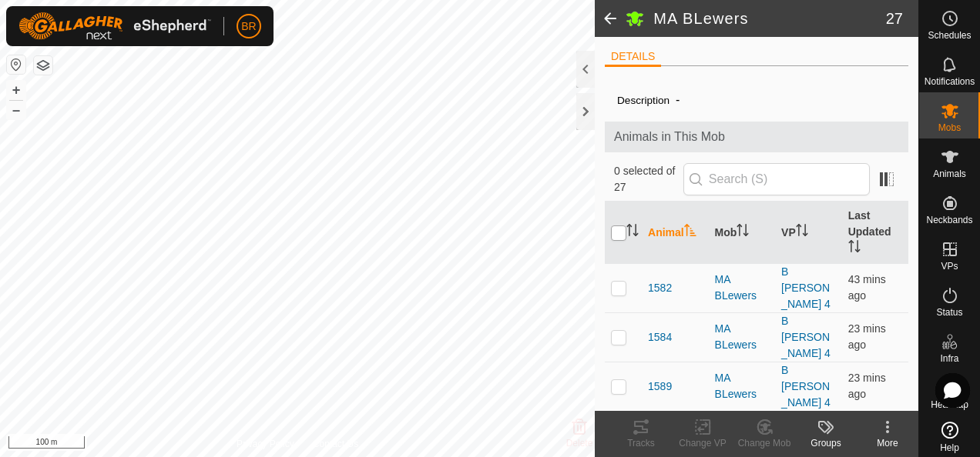
checkbox input "true"
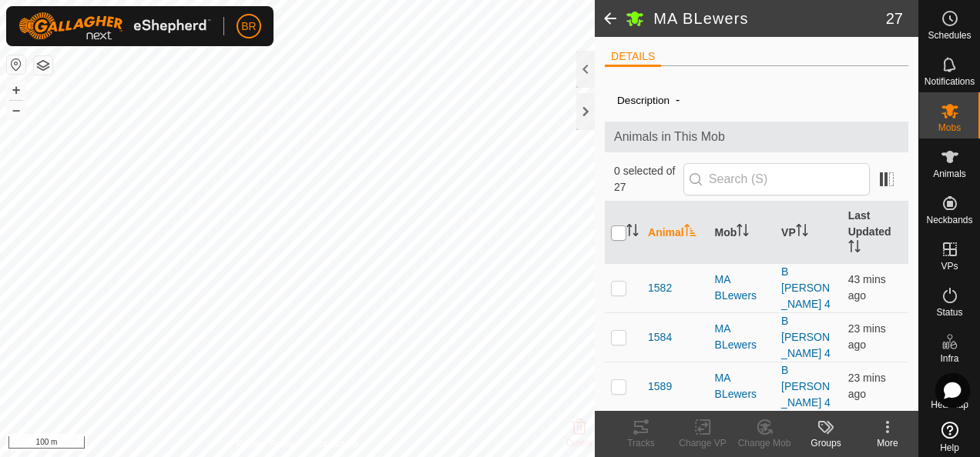
checkbox input "true"
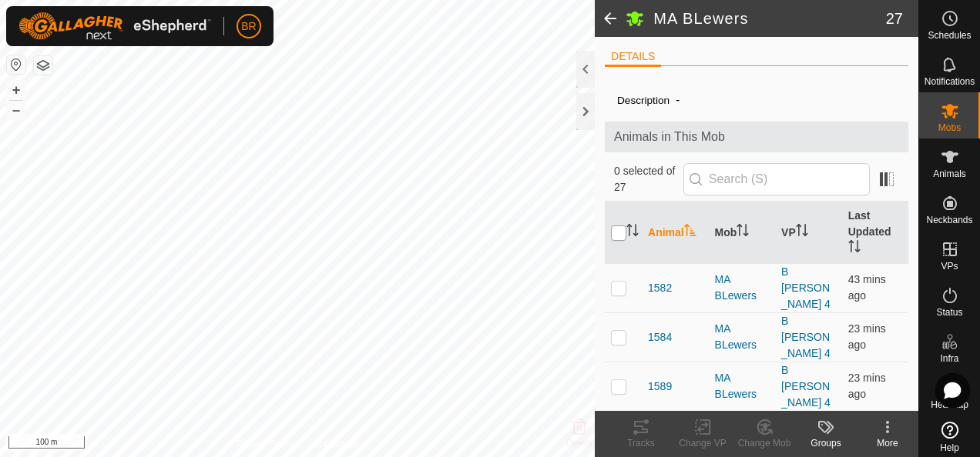
checkbox input "true"
click at [709, 429] on icon at bounding box center [705, 428] width 7 height 14
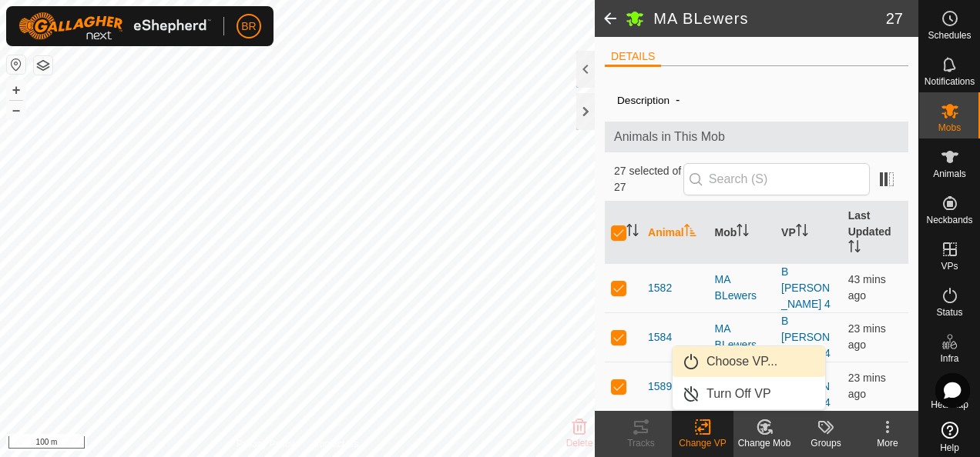
click at [753, 365] on link "Choose VP..." at bounding box center [748, 362] width 152 height 31
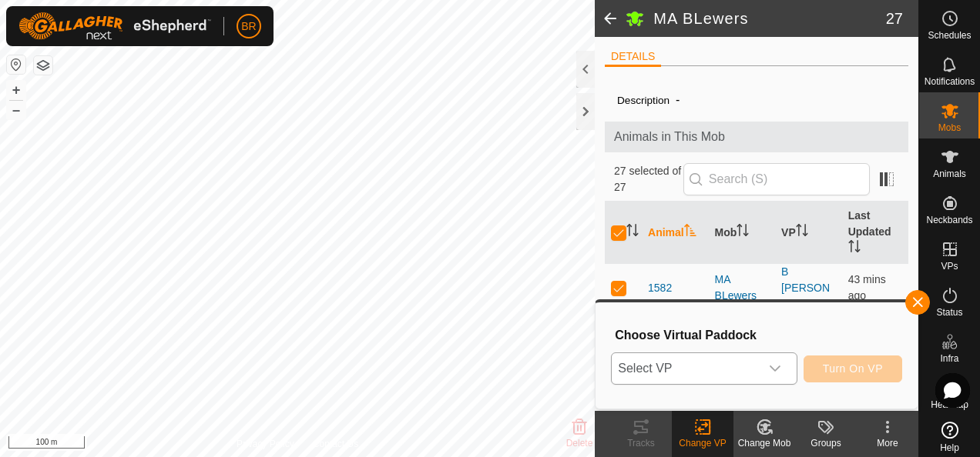
click at [778, 367] on icon "dropdown trigger" at bounding box center [775, 369] width 12 height 12
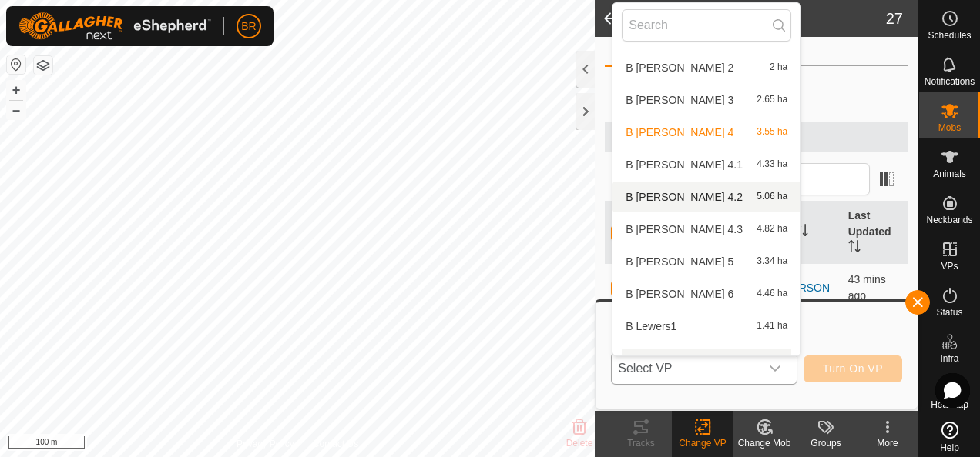
scroll to position [716, 0]
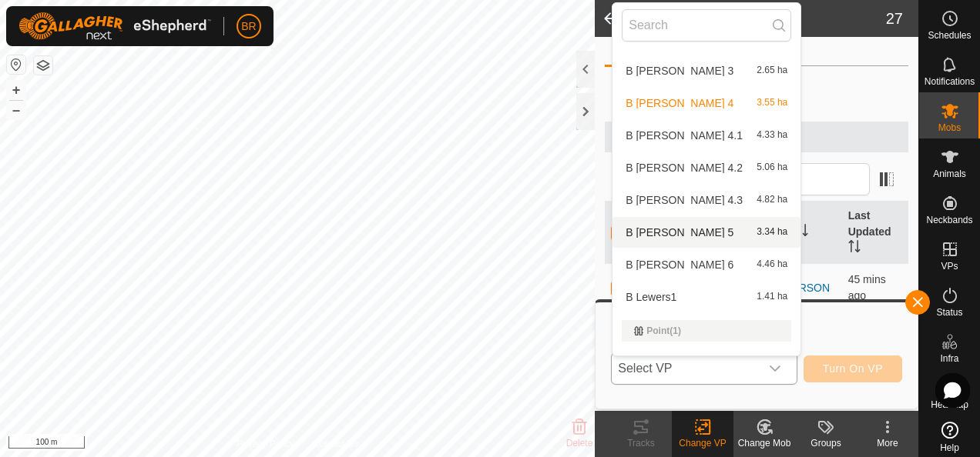
click at [640, 228] on li "B [PERSON_NAME] 5 3.34 ha" at bounding box center [706, 232] width 188 height 31
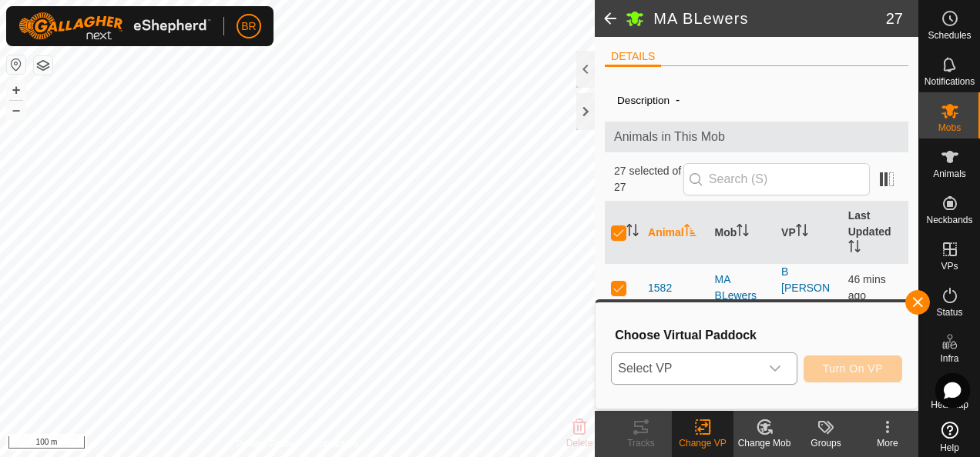
click at [843, 364] on span "Turn On VP" at bounding box center [853, 369] width 60 height 12
click at [736, 365] on span "Select VP" at bounding box center [685, 369] width 147 height 31
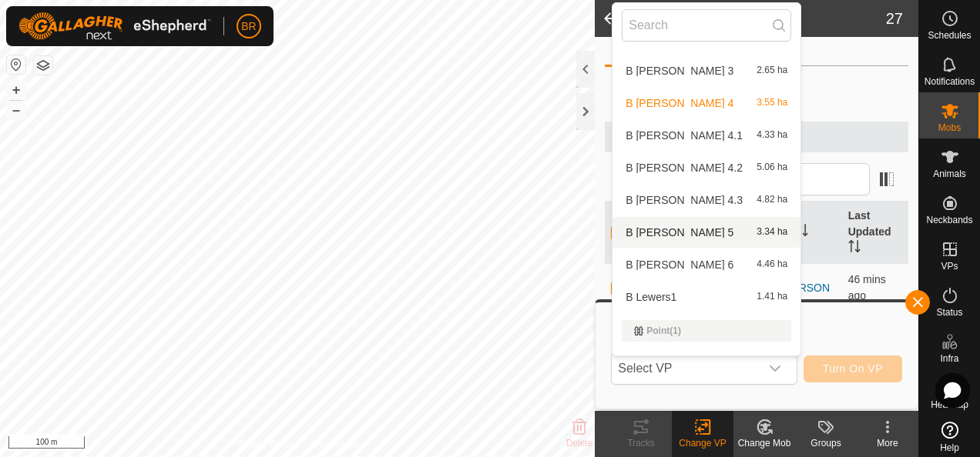
click at [644, 228] on li "B [PERSON_NAME] 5 3.34 ha" at bounding box center [706, 232] width 188 height 31
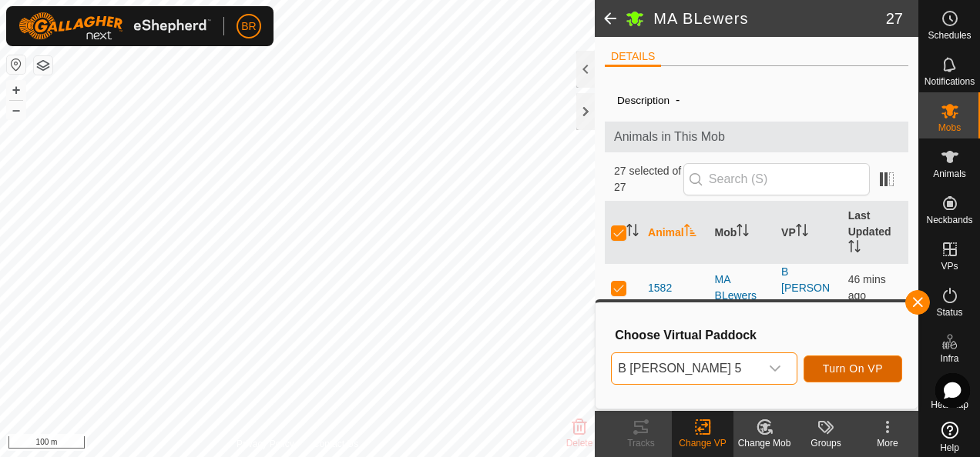
click at [847, 371] on span "Turn On VP" at bounding box center [853, 369] width 60 height 12
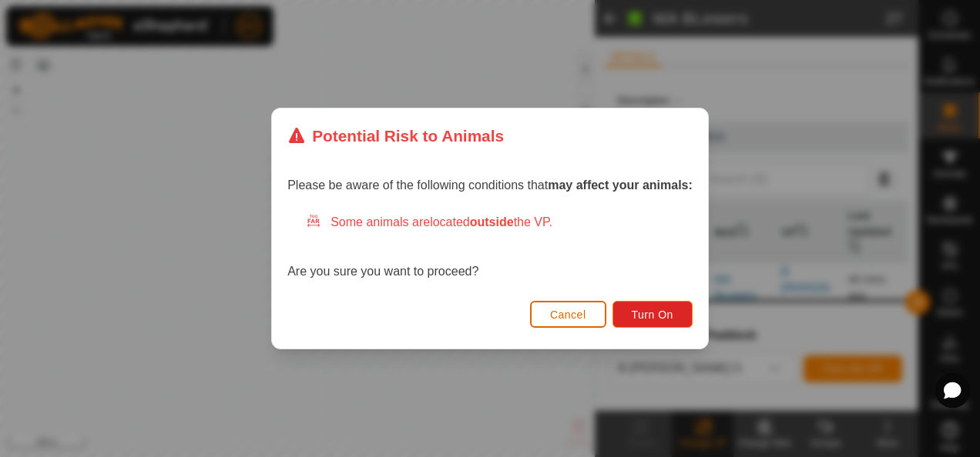
click at [580, 315] on span "Cancel" at bounding box center [568, 315] width 36 height 12
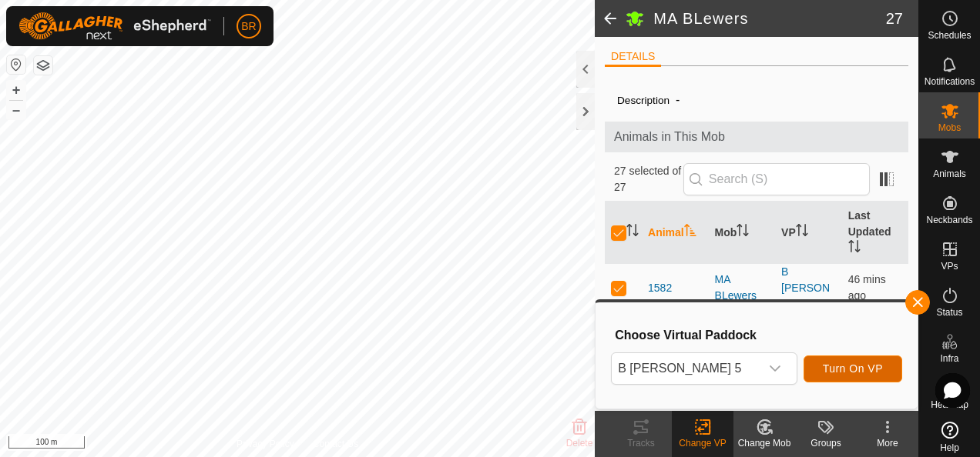
click at [835, 368] on span "Turn On VP" at bounding box center [853, 369] width 60 height 12
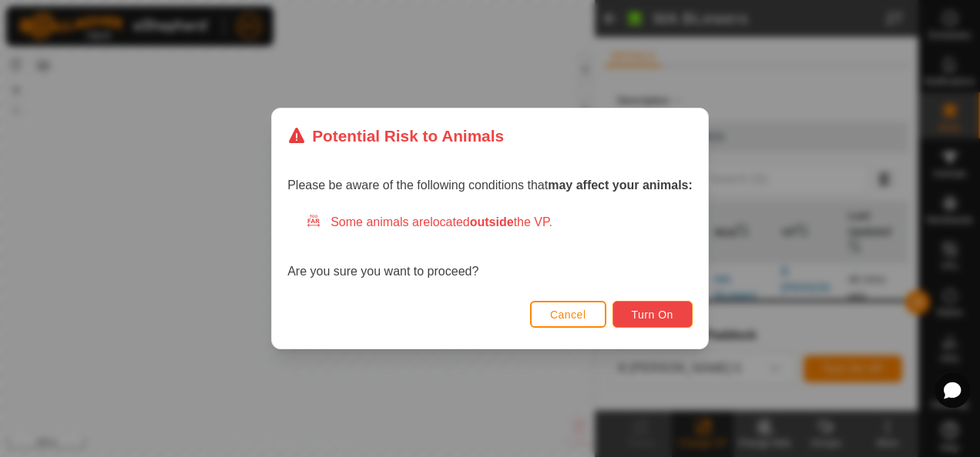
click at [645, 313] on span "Turn On" at bounding box center [653, 315] width 42 height 12
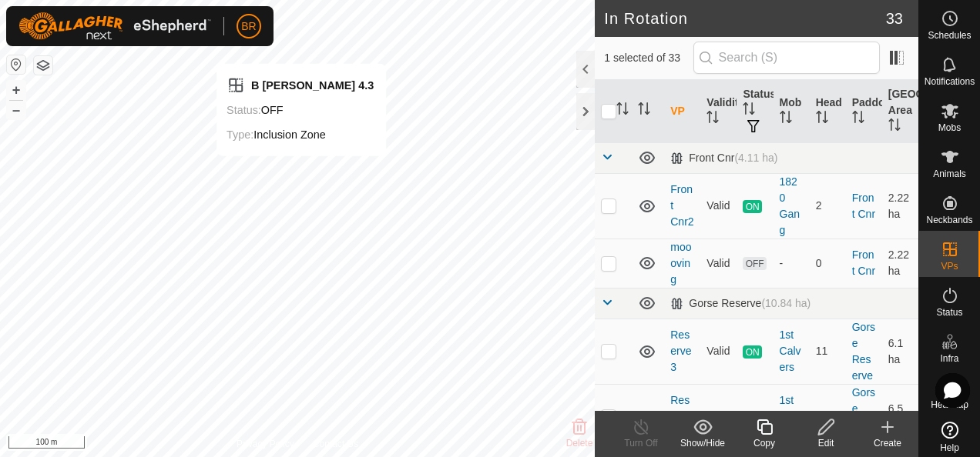
checkbox input "false"
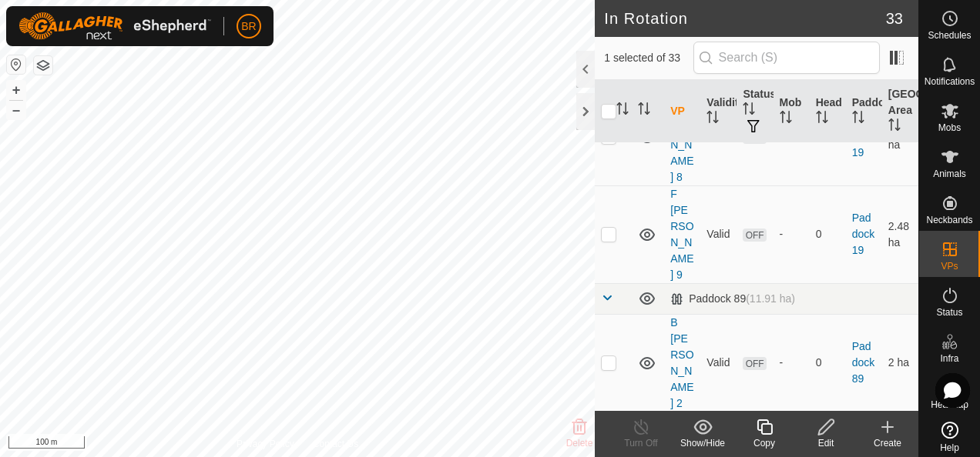
scroll to position [1309, 0]
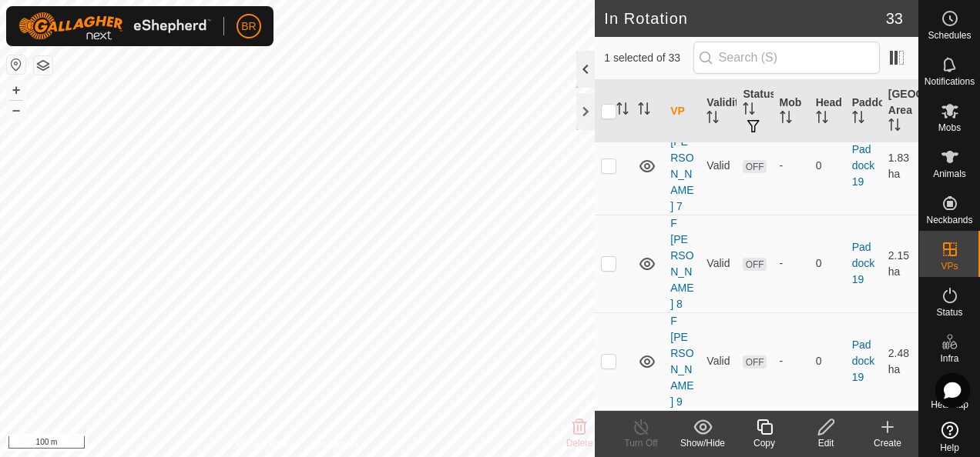
click at [581, 63] on div at bounding box center [585, 69] width 18 height 37
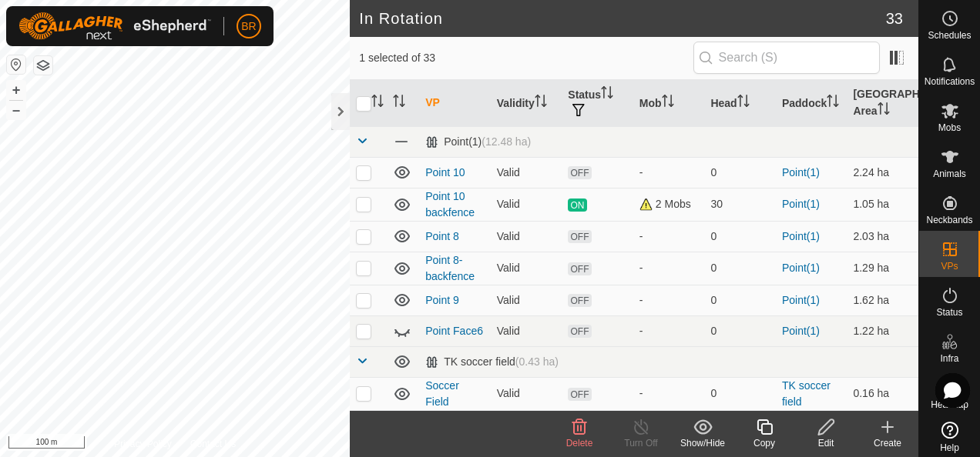
scroll to position [728, 0]
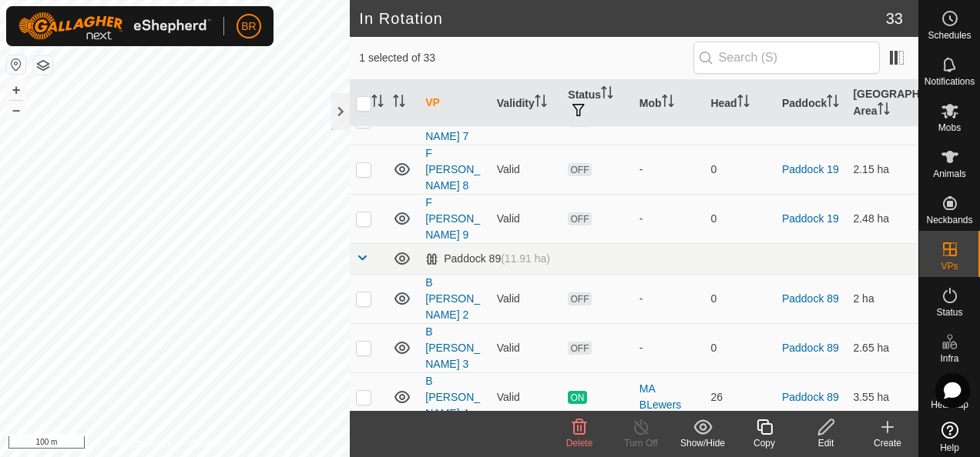
click at [571, 427] on icon at bounding box center [579, 427] width 18 height 18
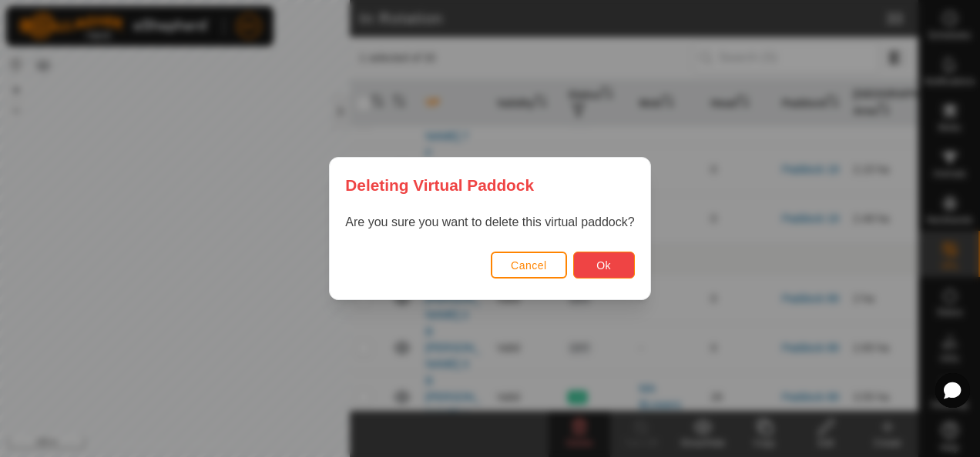
click at [613, 266] on button "Ok" at bounding box center [604, 265] width 62 height 27
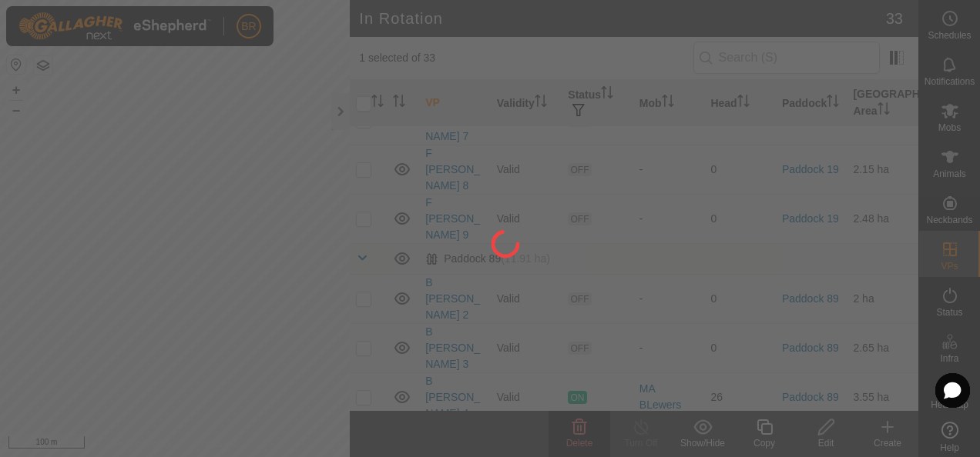
checkbox input "false"
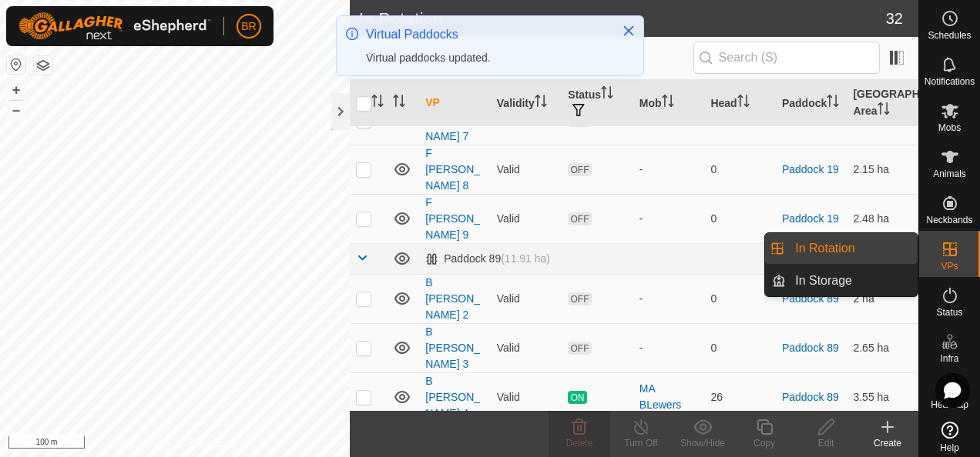
click at [948, 245] on icon at bounding box center [949, 249] width 18 height 18
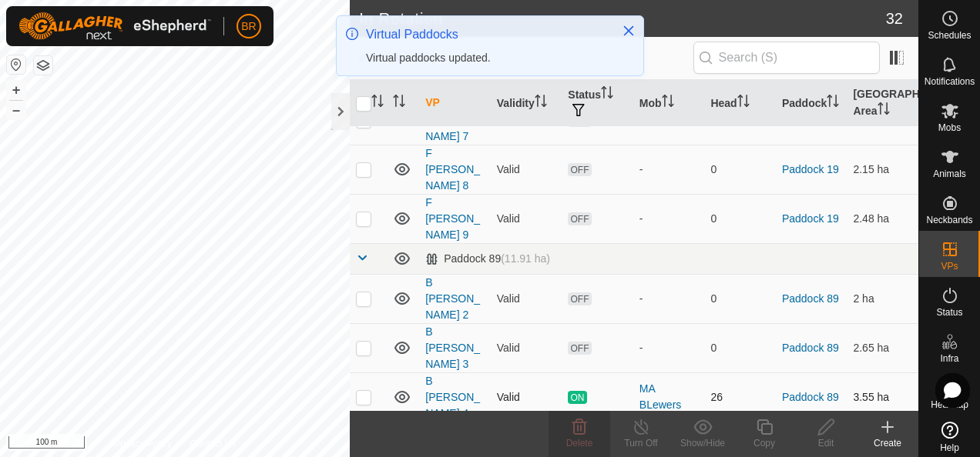
checkbox input "true"
checkbox input "false"
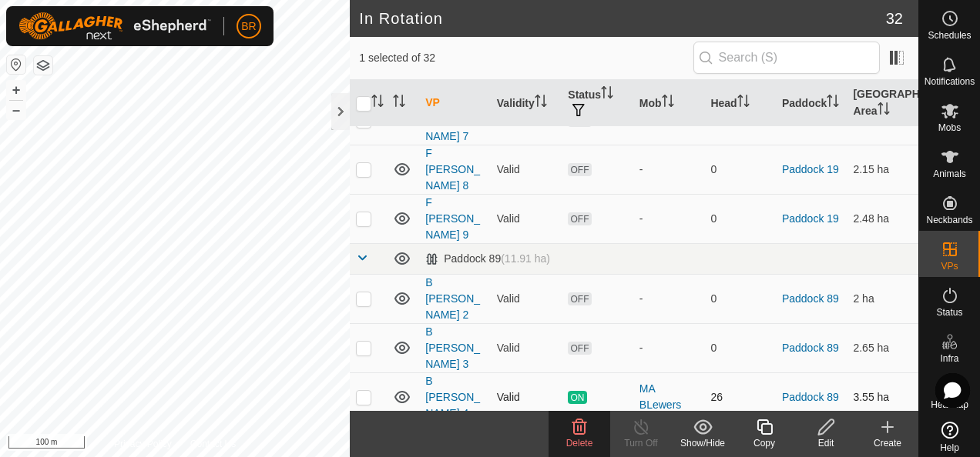
checkbox input "false"
checkbox input "true"
checkbox input "false"
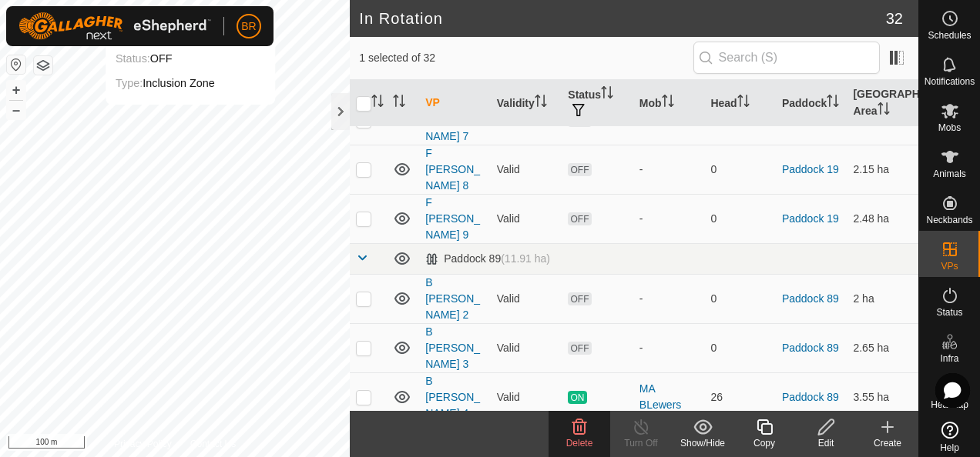
checkbox input "false"
checkbox input "true"
checkbox input "false"
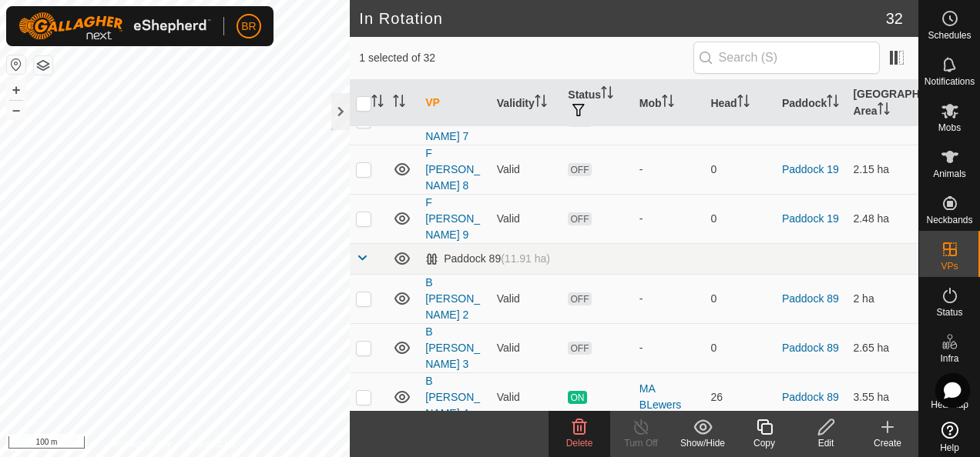
click at [572, 431] on icon at bounding box center [579, 427] width 18 height 18
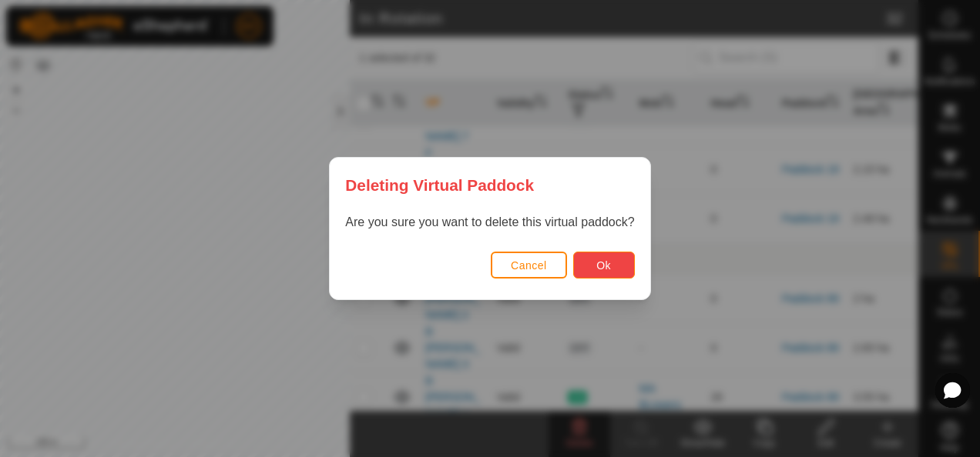
click at [608, 260] on span "Ok" at bounding box center [603, 266] width 15 height 12
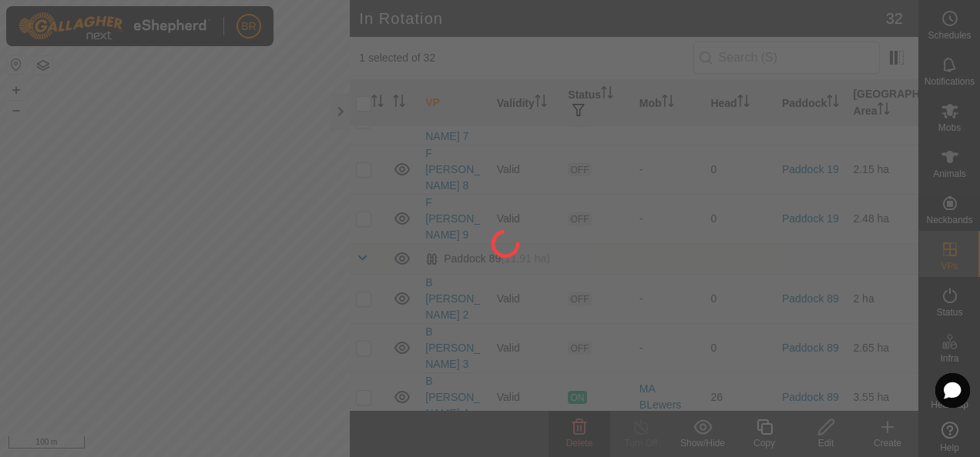
checkbox input "false"
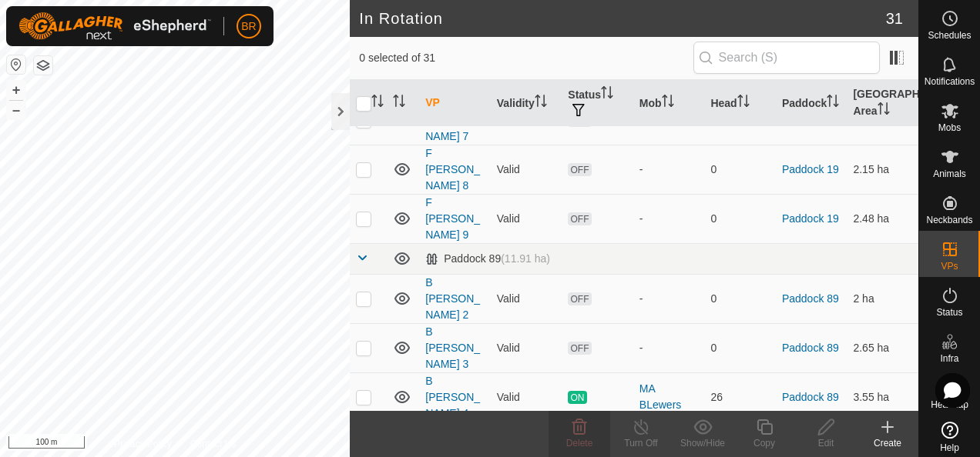
checkbox input "true"
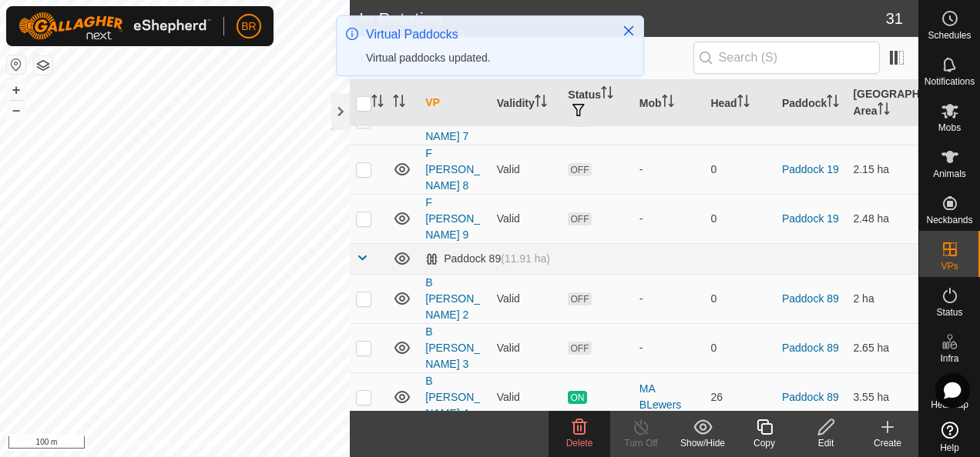
click at [581, 438] on span "Delete" at bounding box center [579, 443] width 27 height 11
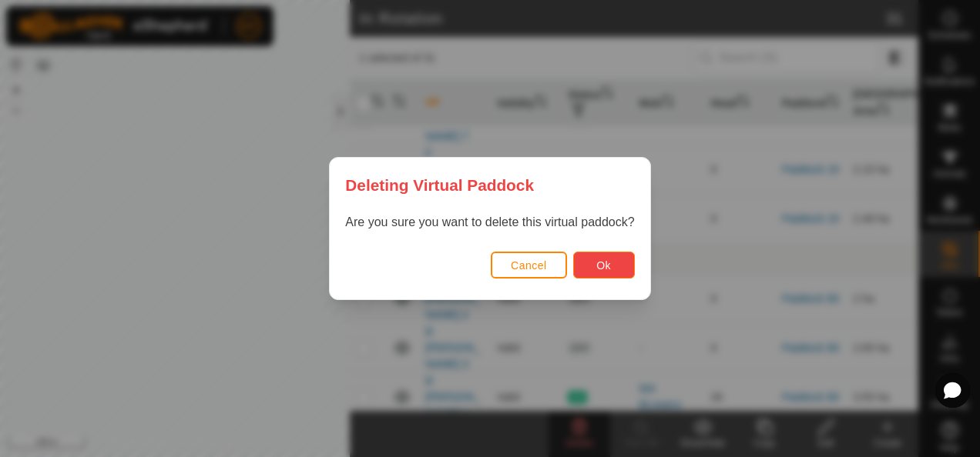
click at [606, 265] on span "Ok" at bounding box center [603, 266] width 15 height 12
checkbox input "false"
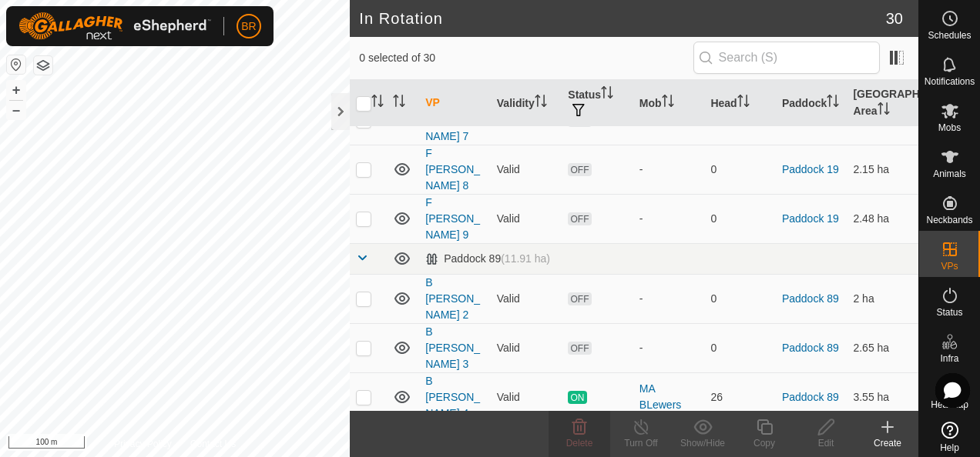
checkbox input "true"
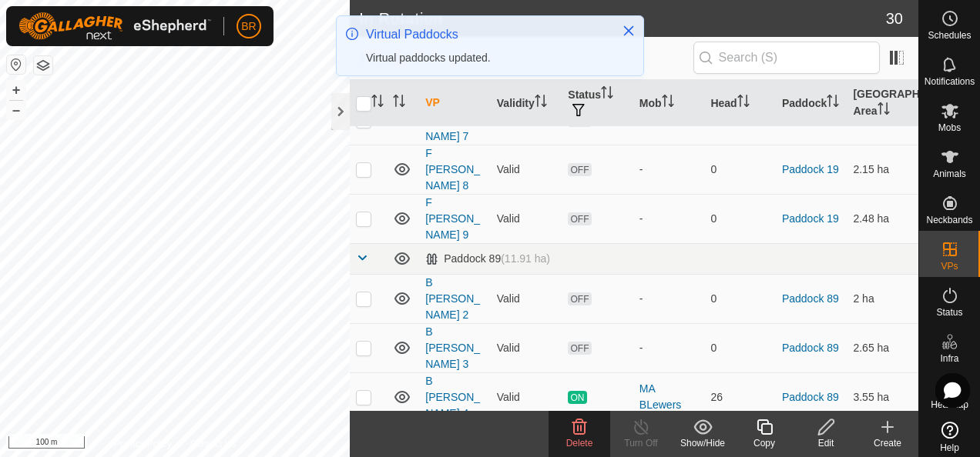
click at [764, 435] on icon at bounding box center [764, 427] width 19 height 18
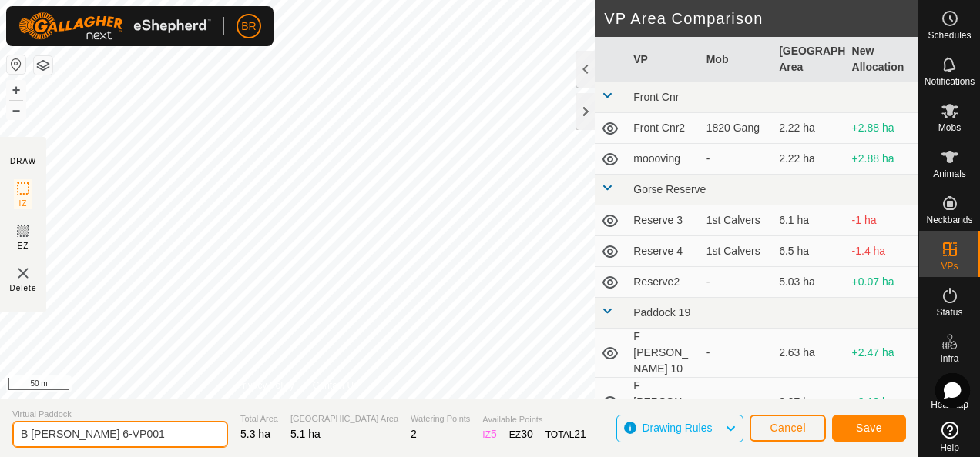
click at [120, 433] on input "B [PERSON_NAME] 6-VP001" at bounding box center [120, 434] width 216 height 27
type input "B [PERSON_NAME] 7"
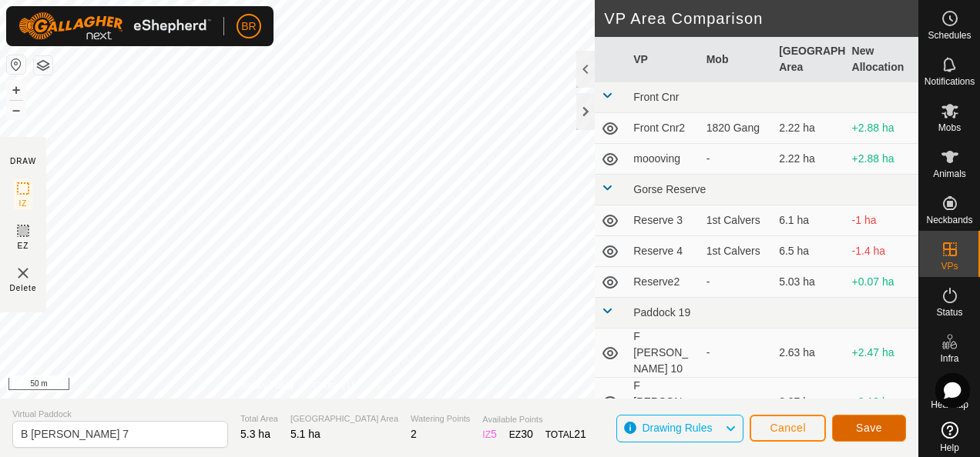
click at [876, 424] on span "Save" at bounding box center [869, 428] width 26 height 12
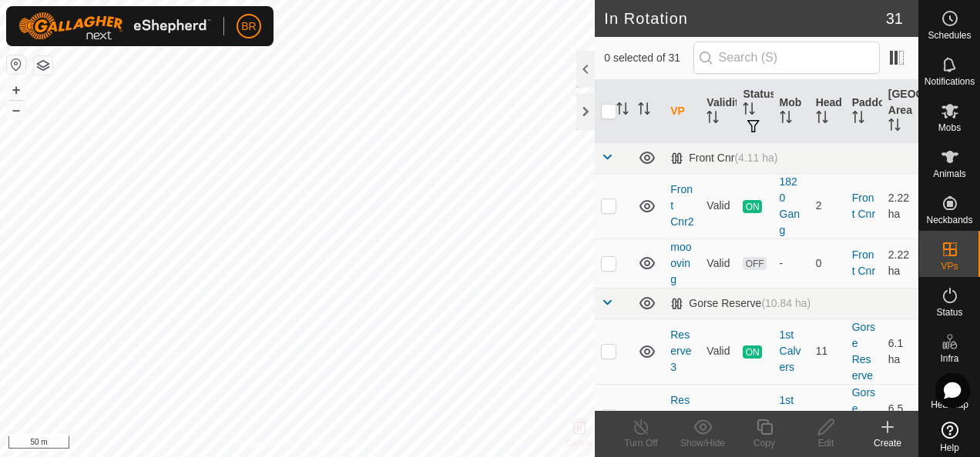
checkbox input "true"
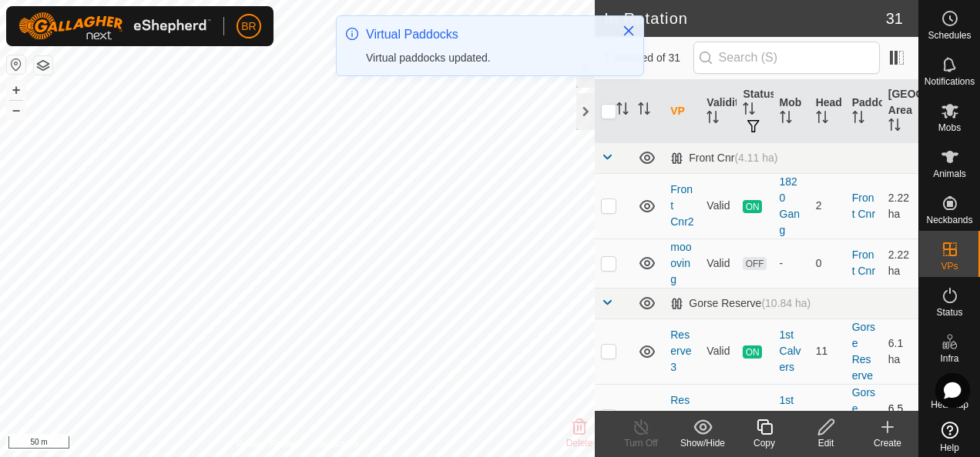
checkbox input "true"
checkbox input "false"
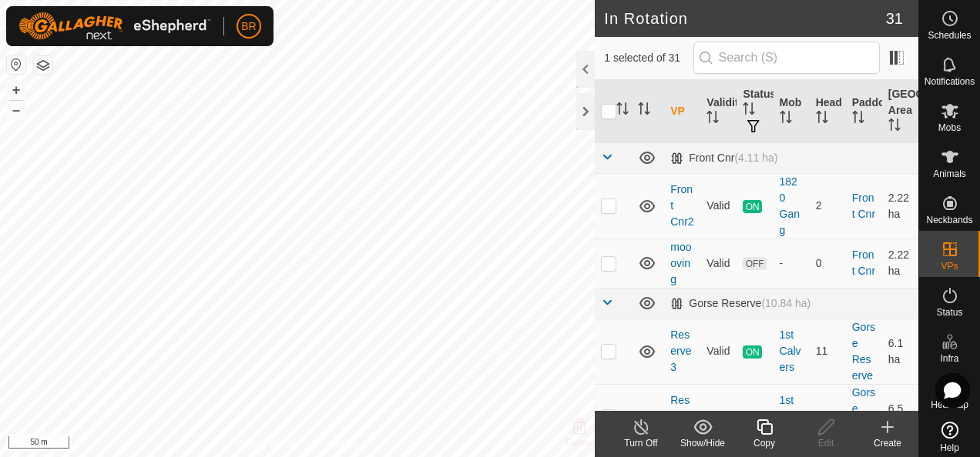
checkbox input "false"
checkbox input "true"
click at [760, 431] on icon at bounding box center [763, 427] width 15 height 15
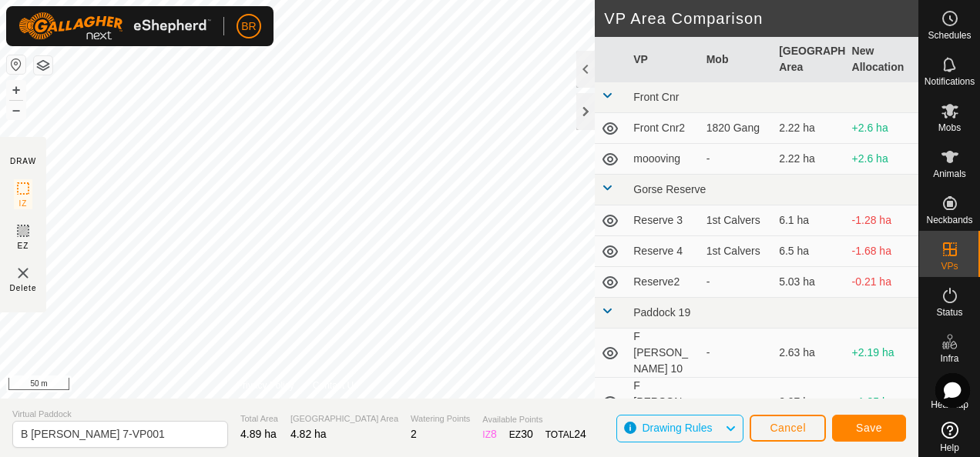
drag, startPoint x: 430, startPoint y: 400, endPoint x: 523, endPoint y: 260, distance: 167.7
click at [0, 0] on div at bounding box center [0, 0] width 0 height 0
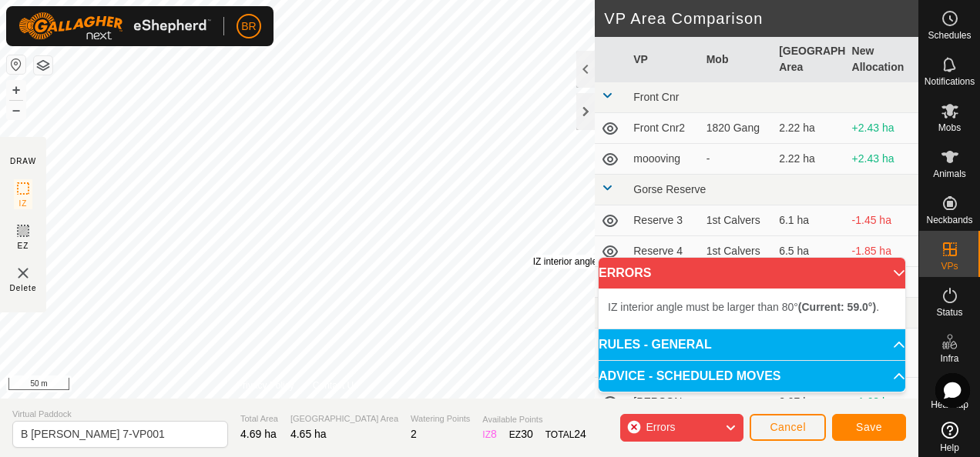
click at [533, 255] on div "IZ interior angle must be larger than 80° (Current: 59.0°) ." at bounding box center [649, 262] width 233 height 14
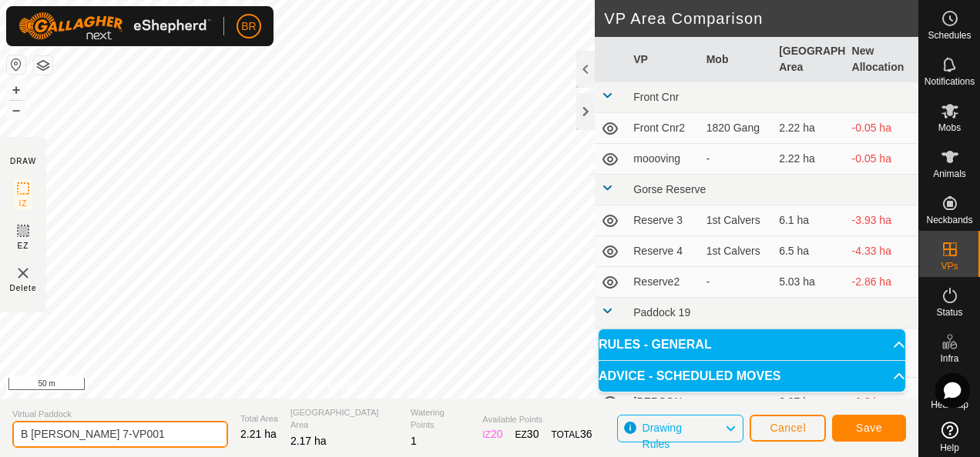
drag, startPoint x: 136, startPoint y: 433, endPoint x: 71, endPoint y: 439, distance: 65.8
click at [71, 439] on input "B [PERSON_NAME] 7-VP001" at bounding box center [120, 434] width 216 height 27
click at [91, 434] on input "B [PERSON_NAME] 7bacfence" at bounding box center [120, 434] width 216 height 27
type input "B [PERSON_NAME] 7backfence"
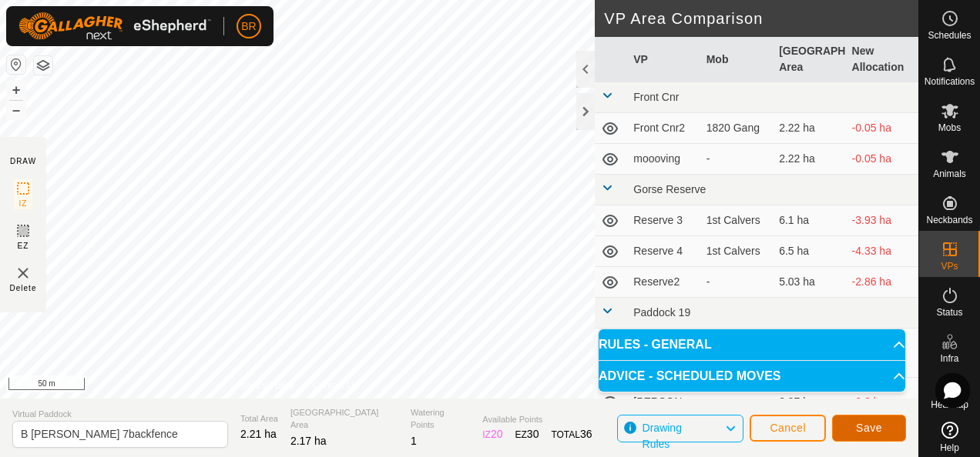
click at [856, 424] on span "Save" at bounding box center [869, 428] width 26 height 12
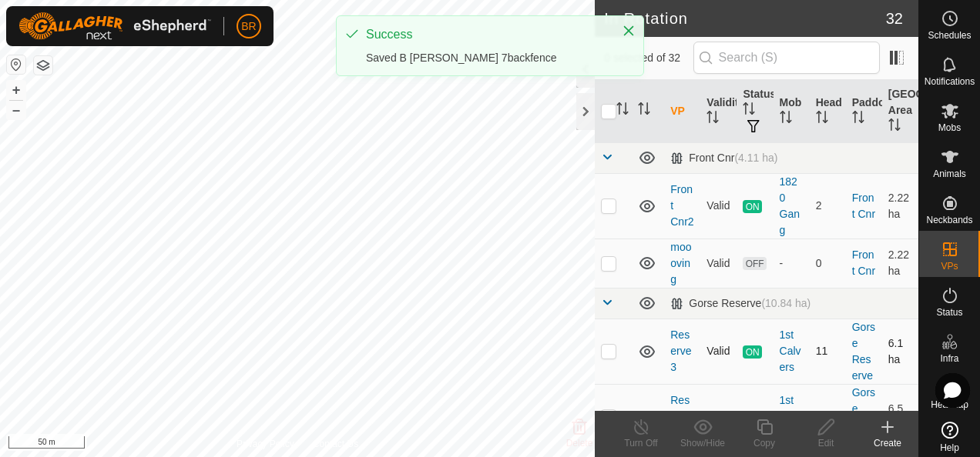
checkbox input "true"
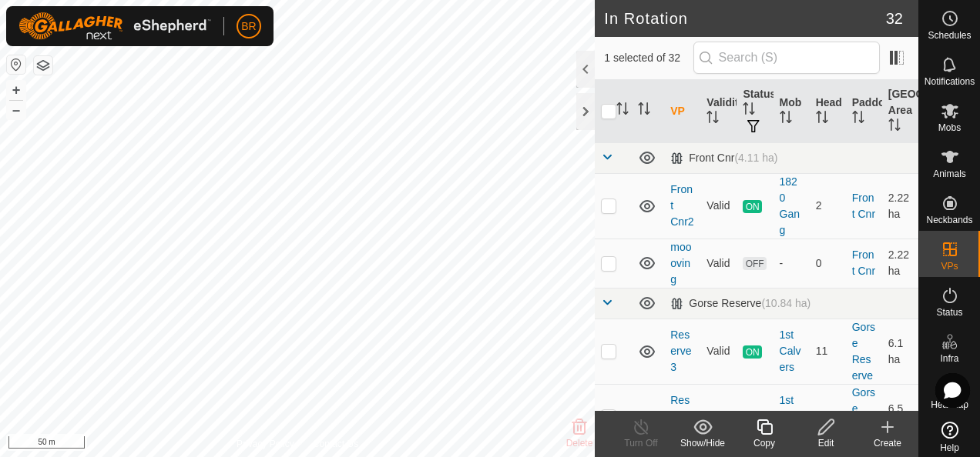
click at [762, 424] on icon at bounding box center [764, 427] width 19 height 18
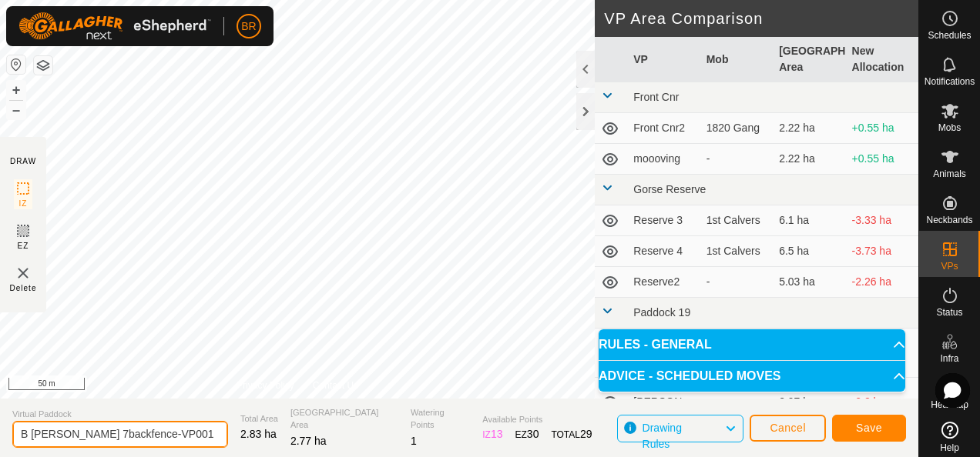
drag, startPoint x: 162, startPoint y: 437, endPoint x: 68, endPoint y: 441, distance: 94.0
click at [68, 441] on input "B [PERSON_NAME] 7backfence-VP001" at bounding box center [120, 434] width 216 height 27
type input "B [PERSON_NAME] 8"
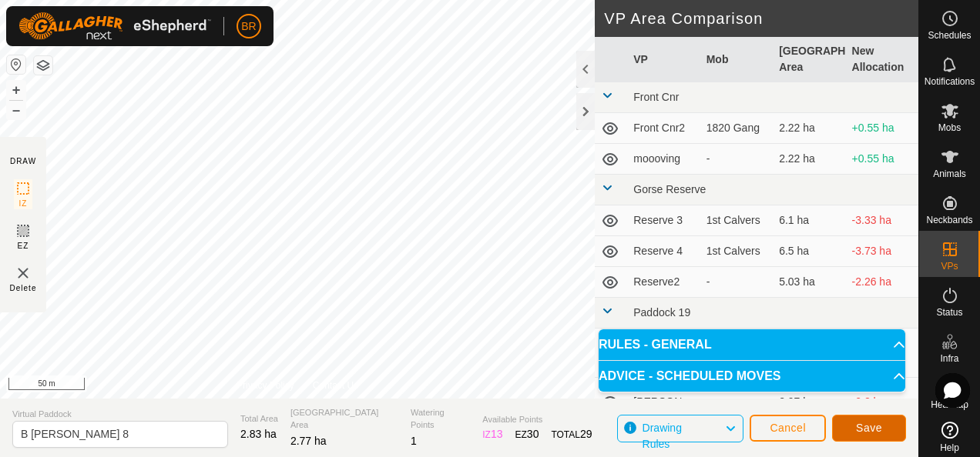
click at [856, 431] on button "Save" at bounding box center [869, 428] width 74 height 27
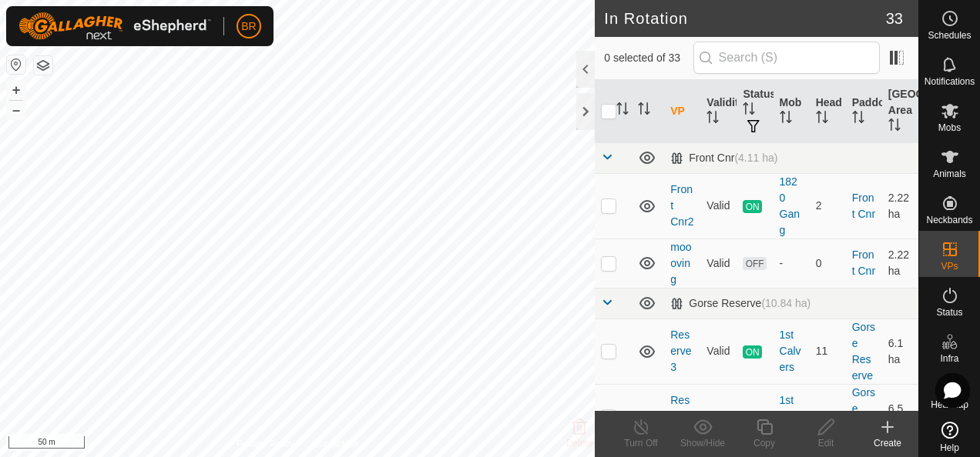
checkbox input "true"
click at [824, 431] on icon at bounding box center [825, 427] width 15 height 15
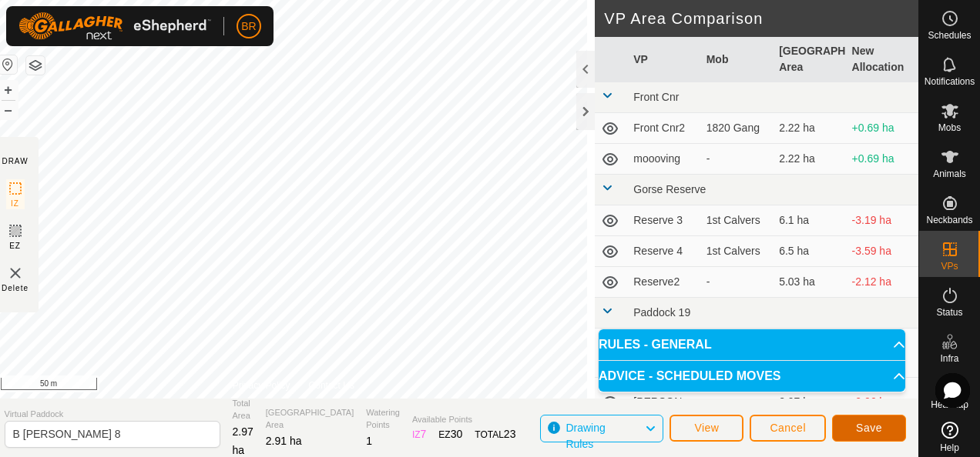
click at [878, 428] on span "Save" at bounding box center [869, 428] width 26 height 12
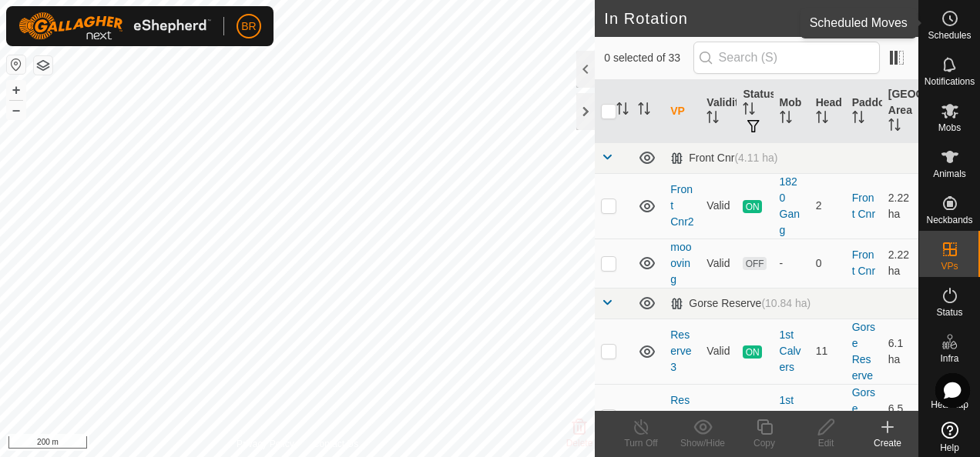
click at [940, 20] on icon at bounding box center [949, 18] width 18 height 18
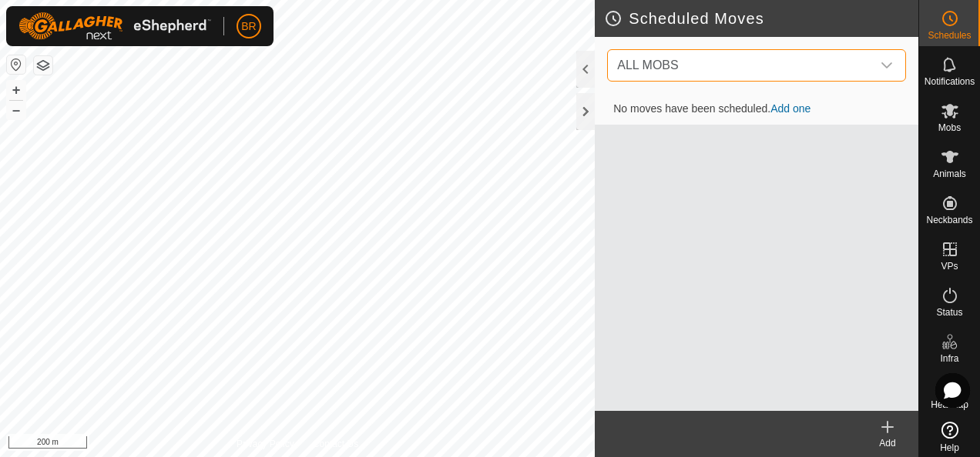
click at [795, 62] on span "ALL MOBS" at bounding box center [741, 65] width 260 height 31
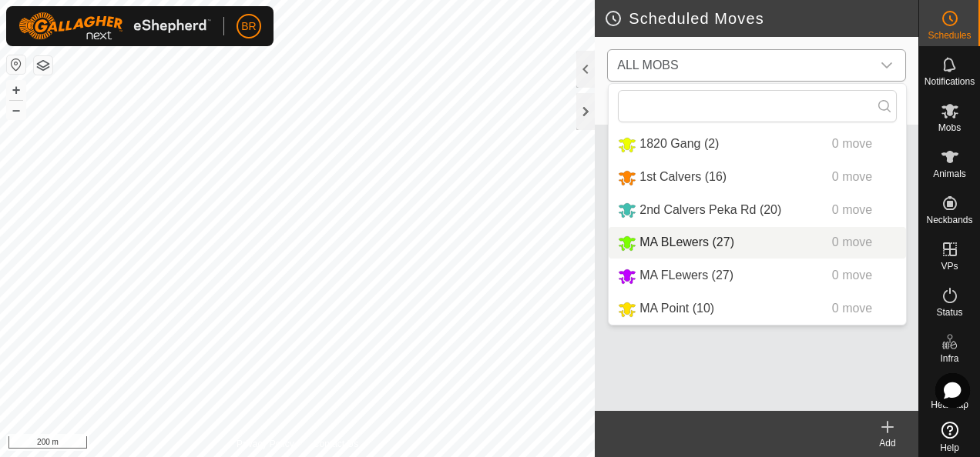
click at [672, 236] on li "MA BLewers (27) 0 move" at bounding box center [756, 243] width 297 height 32
